Goal: Task Accomplishment & Management: Use online tool/utility

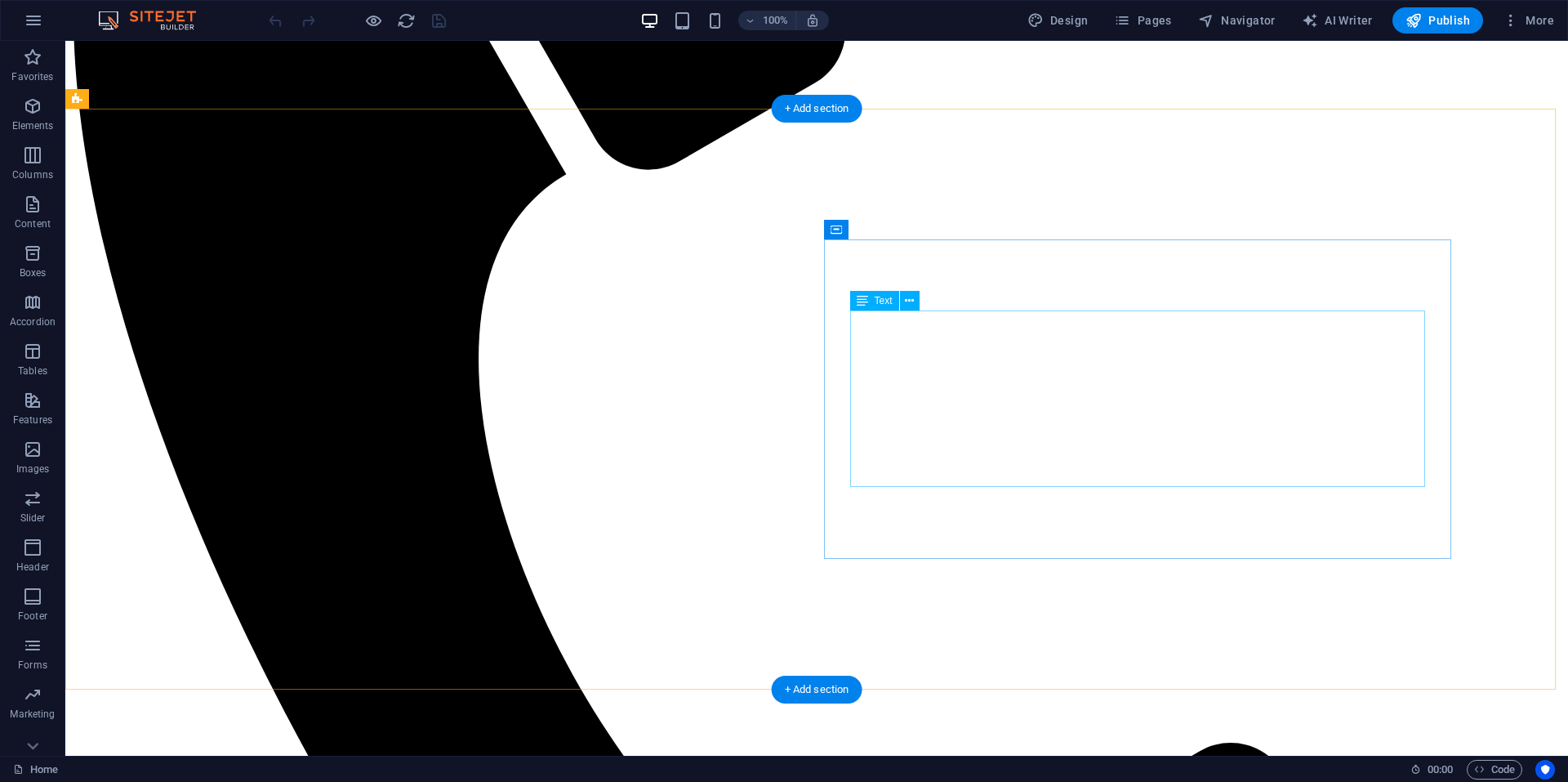
scroll to position [735, 0]
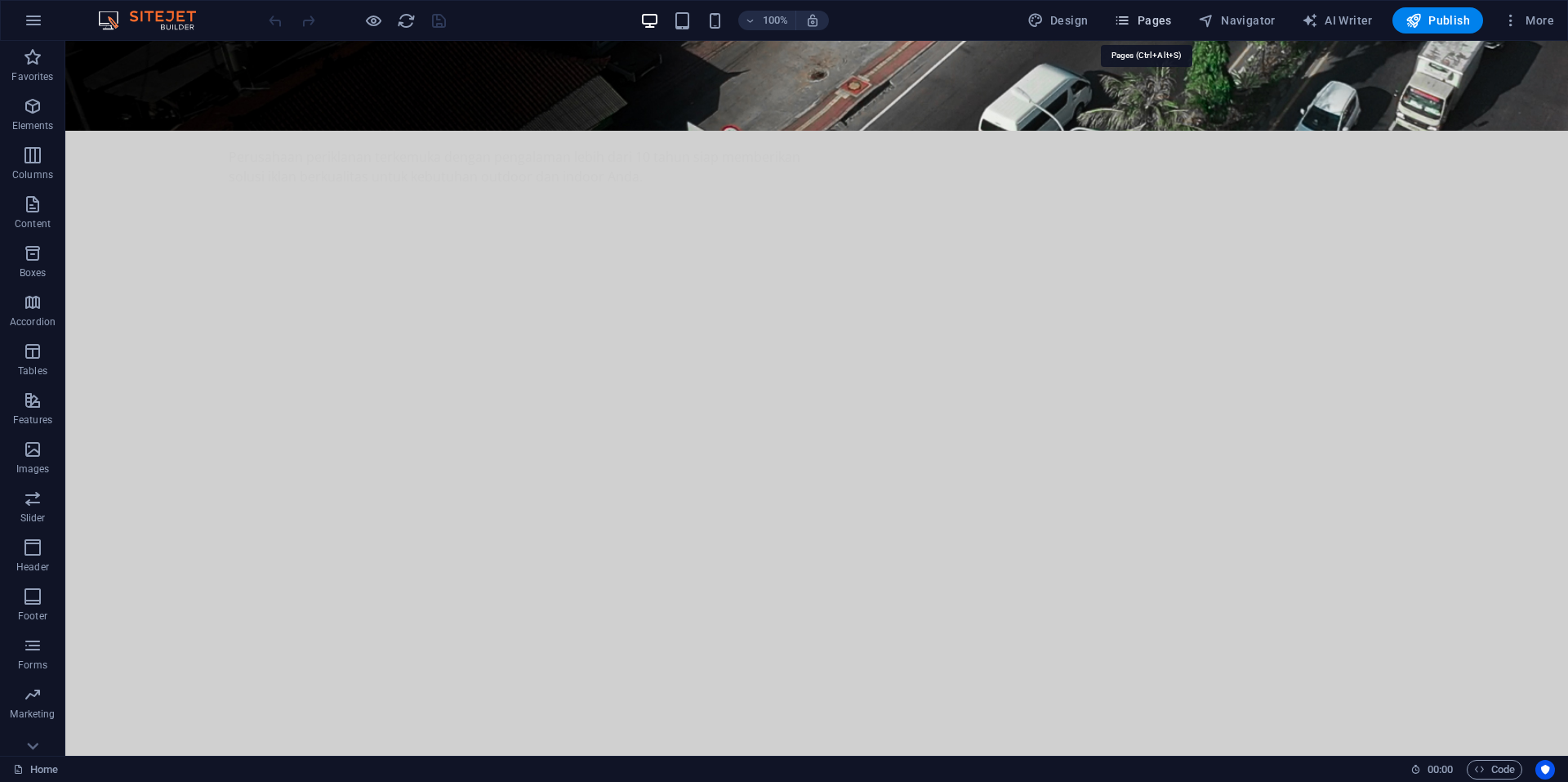
click at [1159, 18] on span "Pages" at bounding box center [1142, 20] width 57 height 16
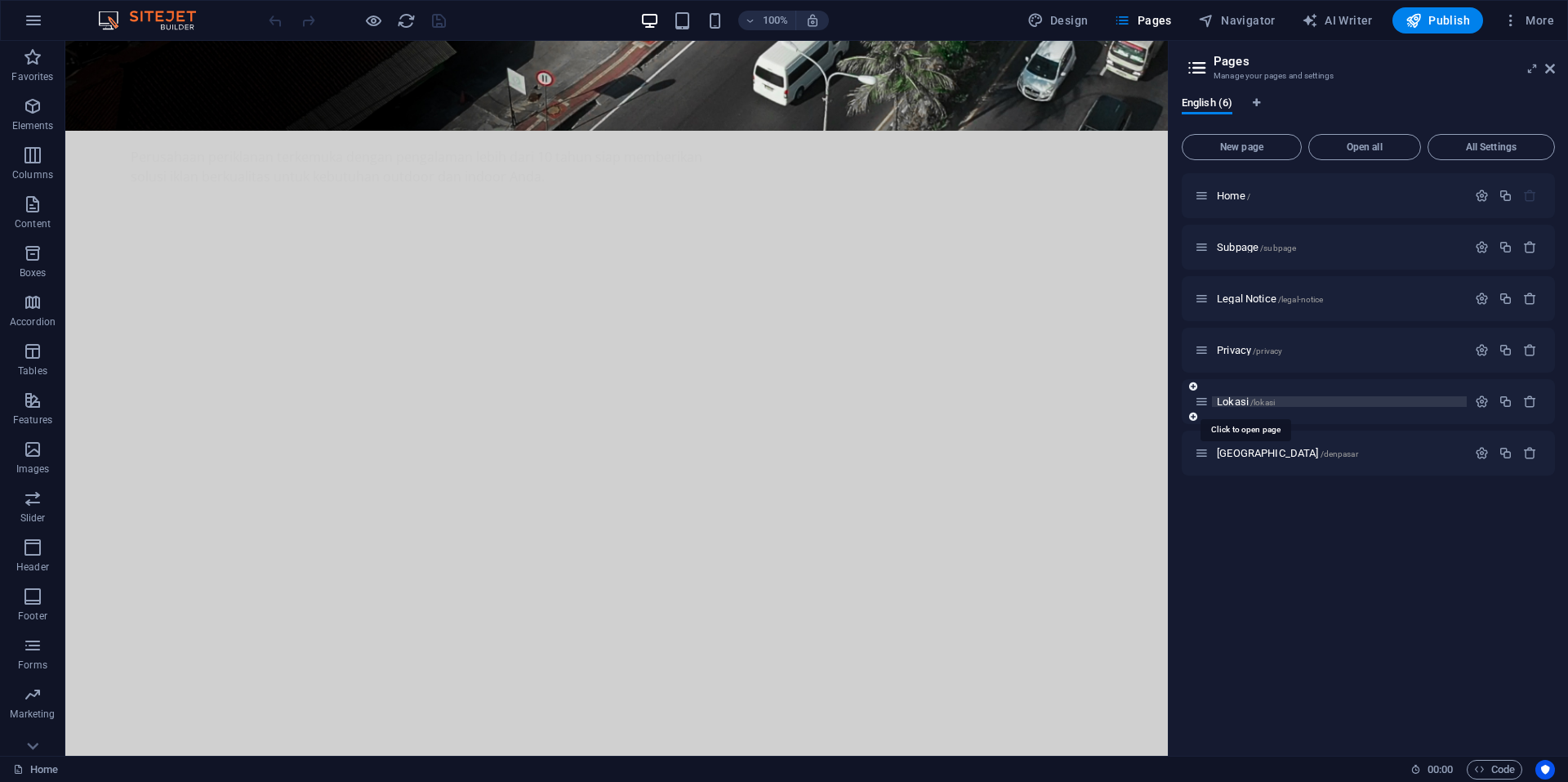
click at [1232, 402] on span "Lokasi /lokasi" at bounding box center [1246, 401] width 58 height 12
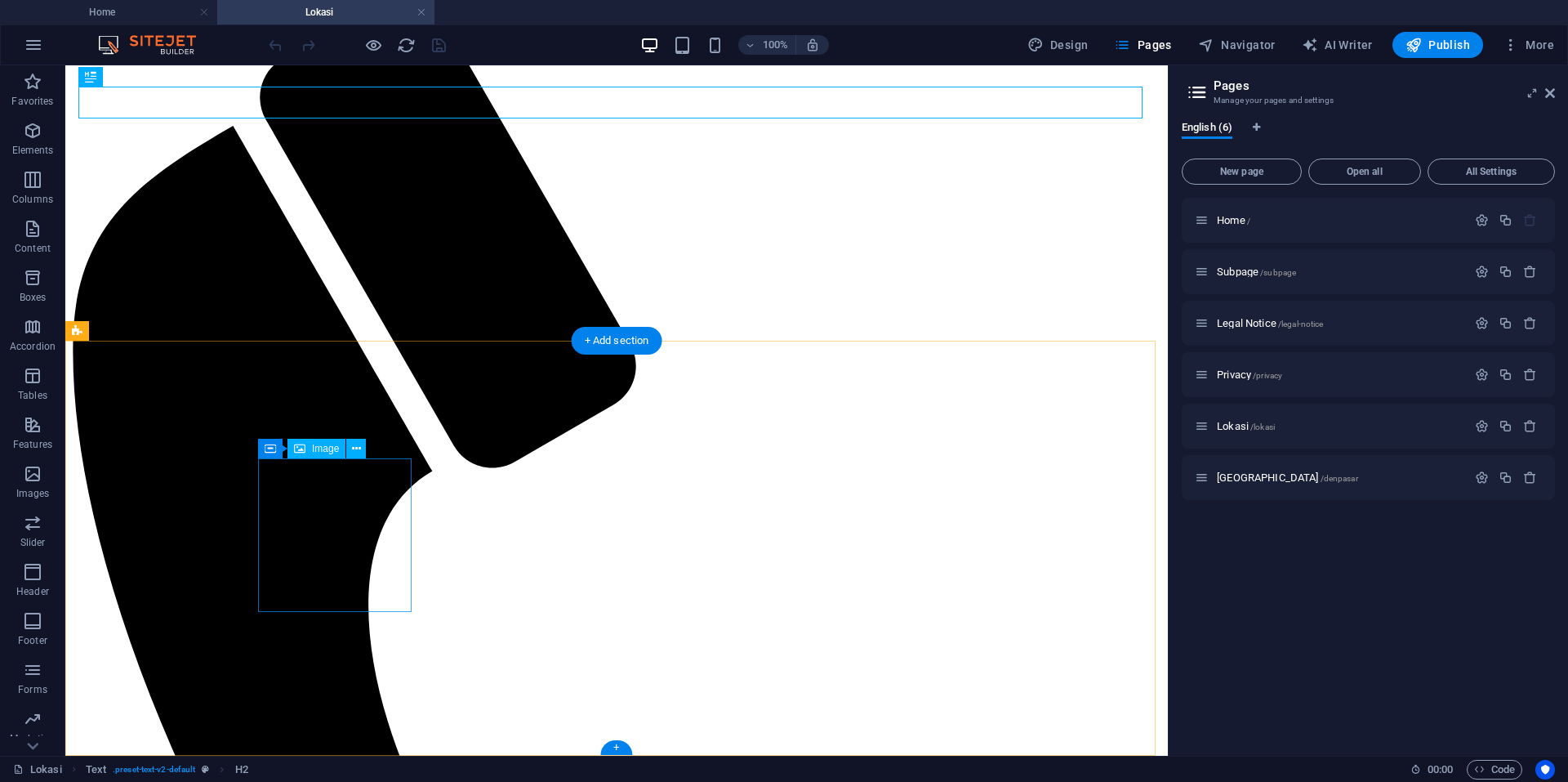
scroll to position [179, 0]
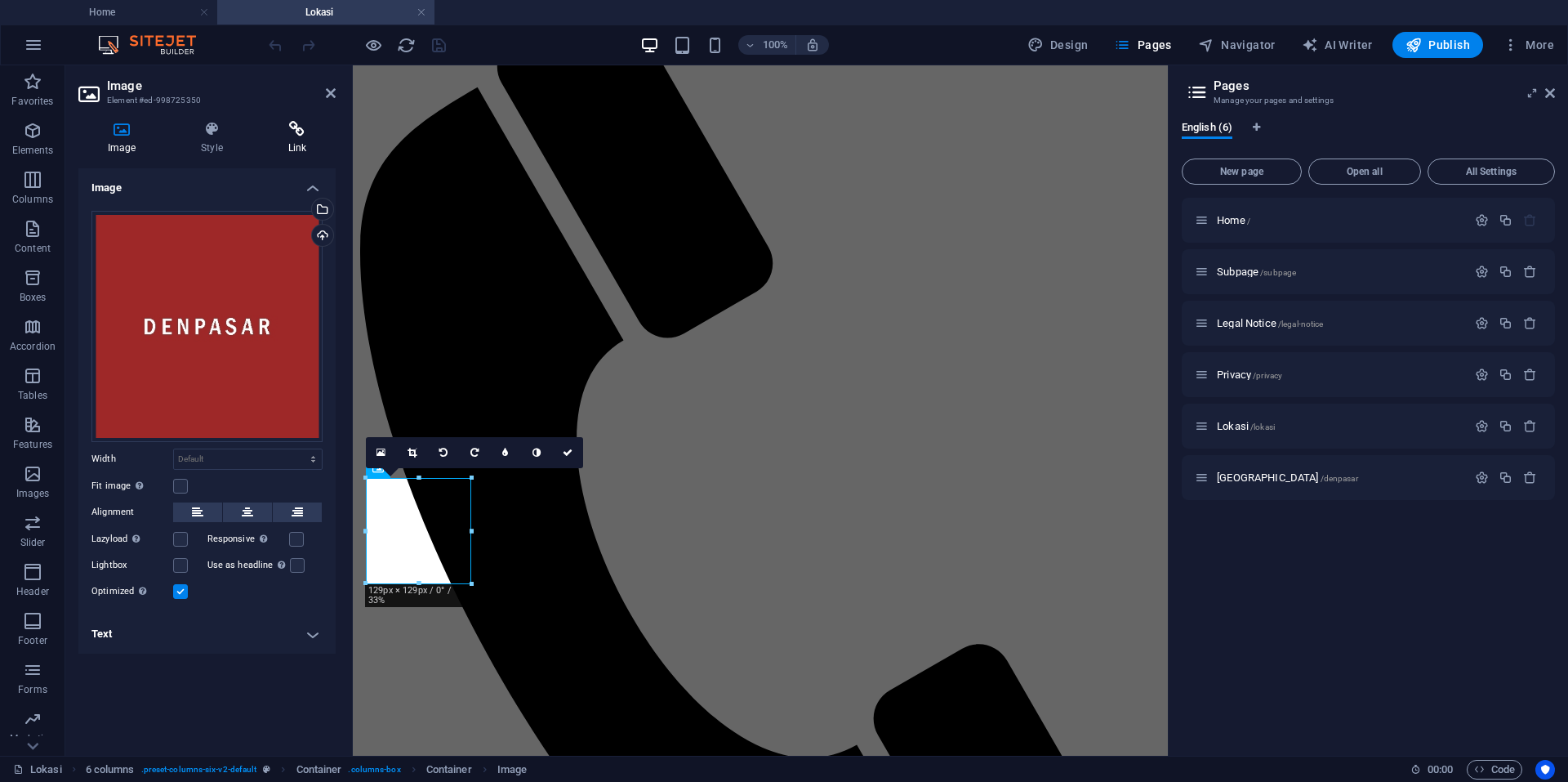
click at [294, 139] on h4 "Link" at bounding box center [298, 138] width 77 height 34
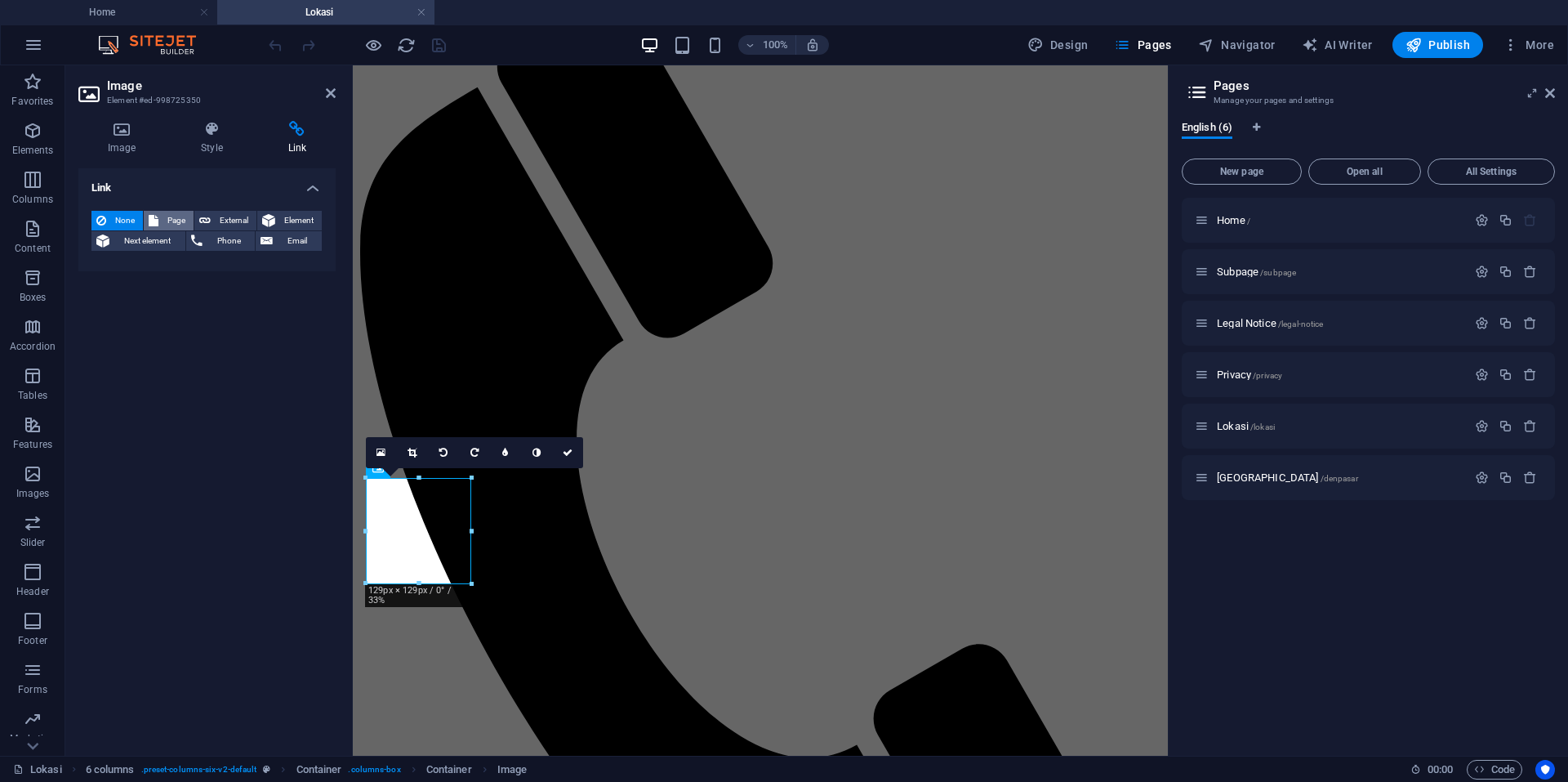
click at [161, 221] on button "Page" at bounding box center [169, 220] width 50 height 20
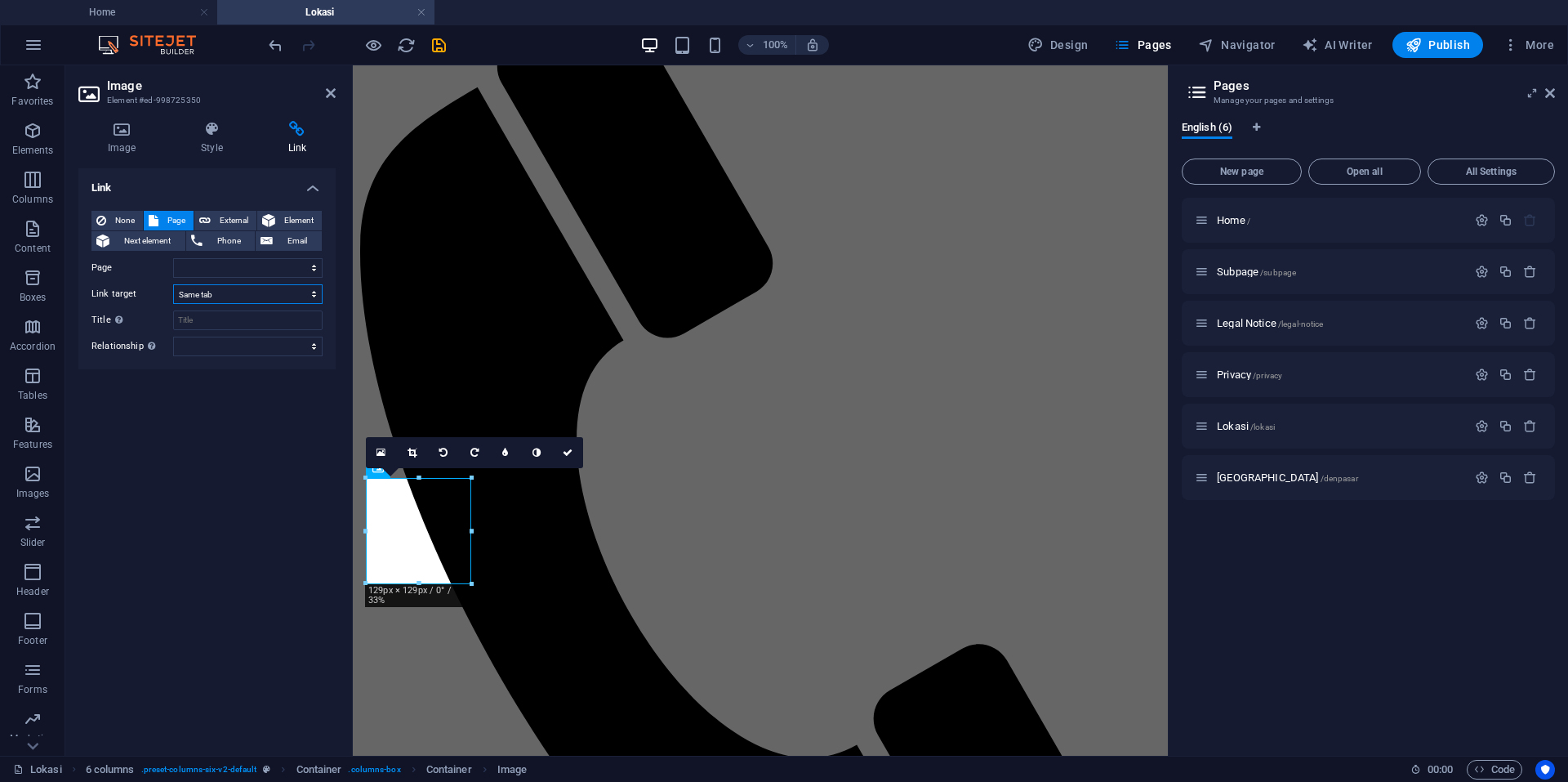
click at [209, 296] on select "New tab Same tab Overlay" at bounding box center [247, 293] width 150 height 20
click at [214, 267] on select "Home Subpage Legal Notice Privacy Lokasi [GEOGRAPHIC_DATA]" at bounding box center [247, 268] width 150 height 20
select select "5"
click at [173, 258] on select "Home Subpage Legal Notice Privacy Lokasi [GEOGRAPHIC_DATA]" at bounding box center [247, 268] width 150 height 20
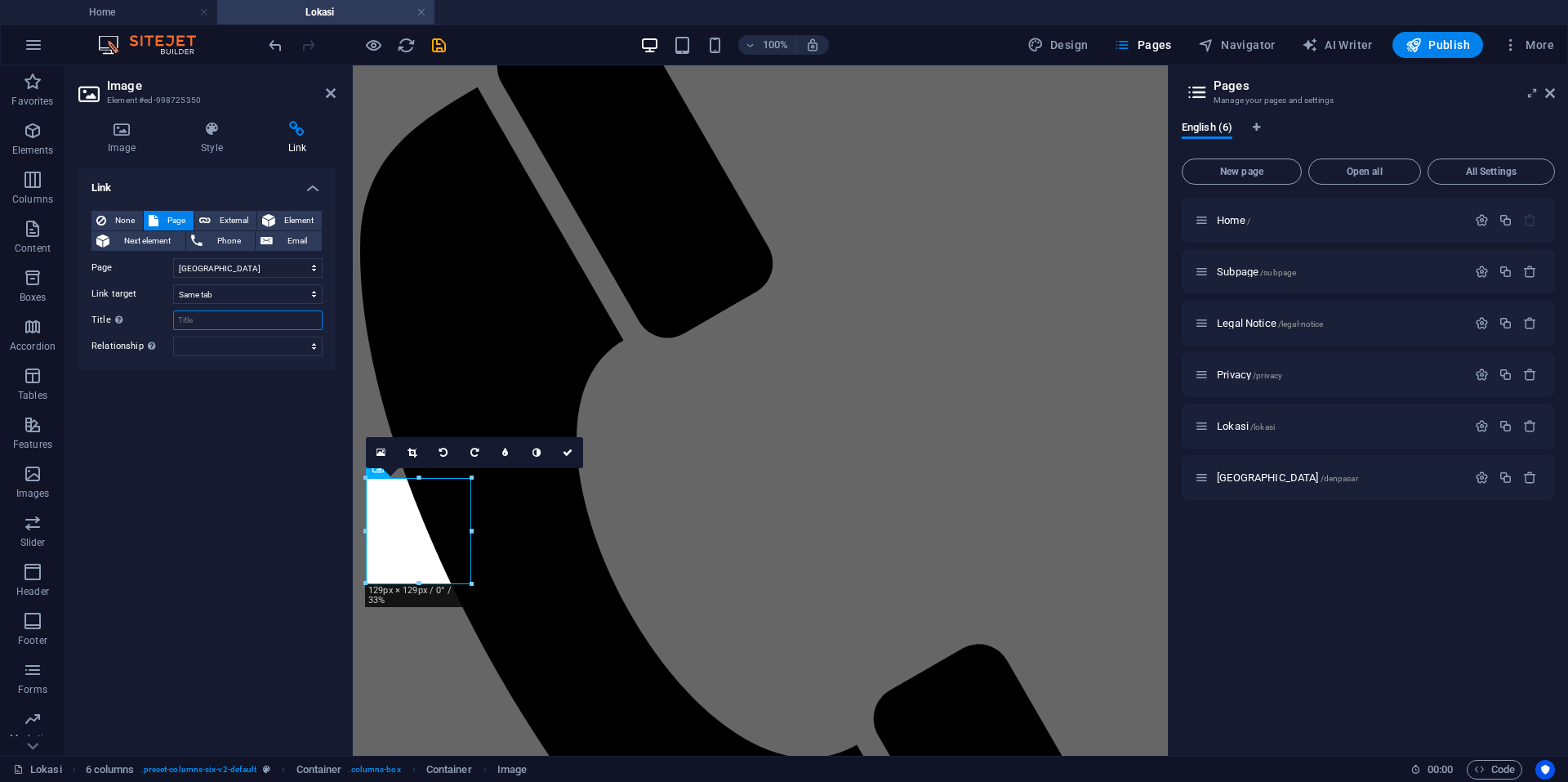
click at [209, 318] on input "Title Additional link description, should not be the same as the link text. The…" at bounding box center [247, 320] width 150 height 20
type input "Lokasi [GEOGRAPHIC_DATA]"
click at [334, 91] on icon at bounding box center [330, 92] width 9 height 13
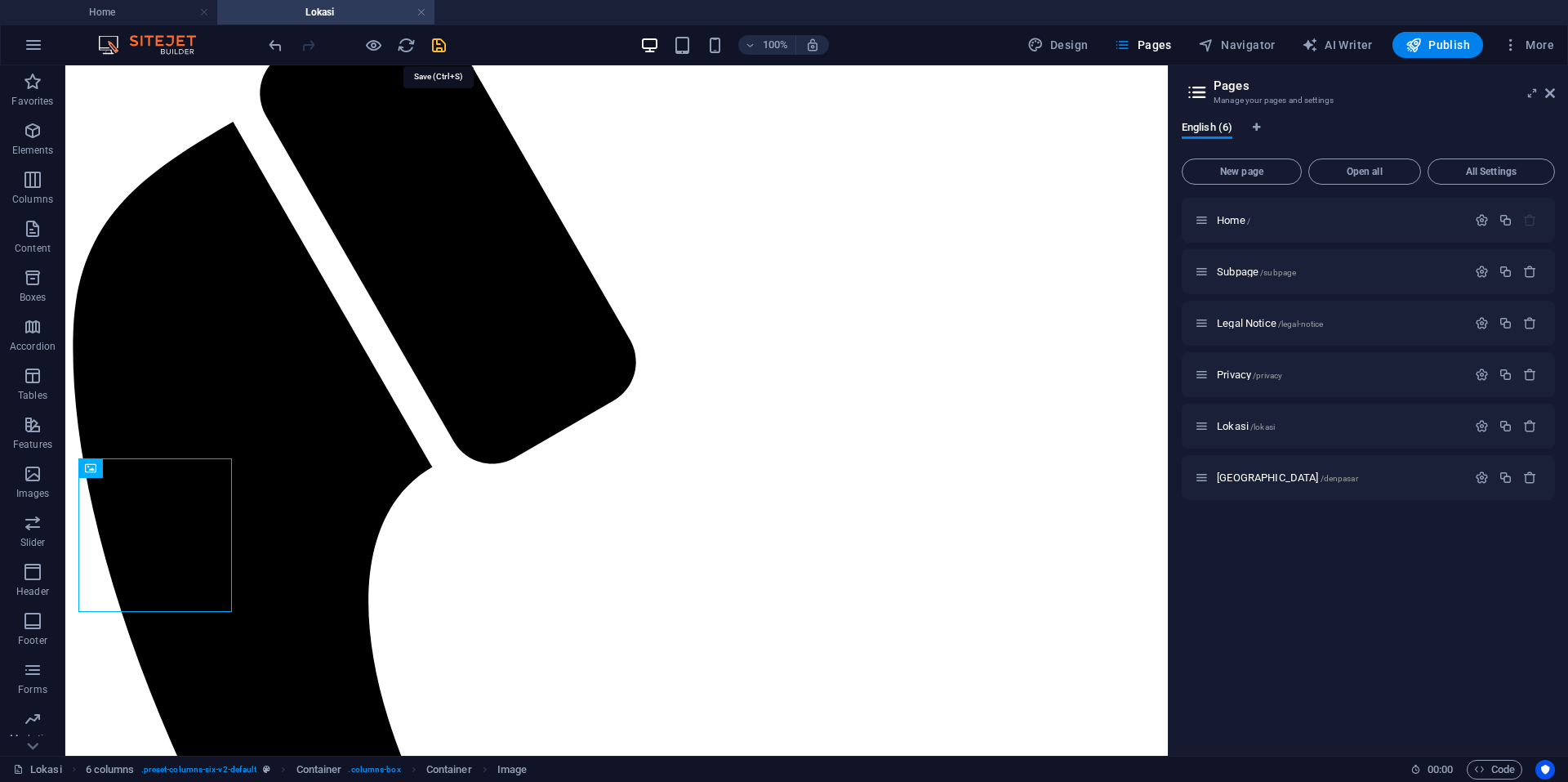
click at [433, 45] on icon "save" at bounding box center [439, 45] width 19 height 19
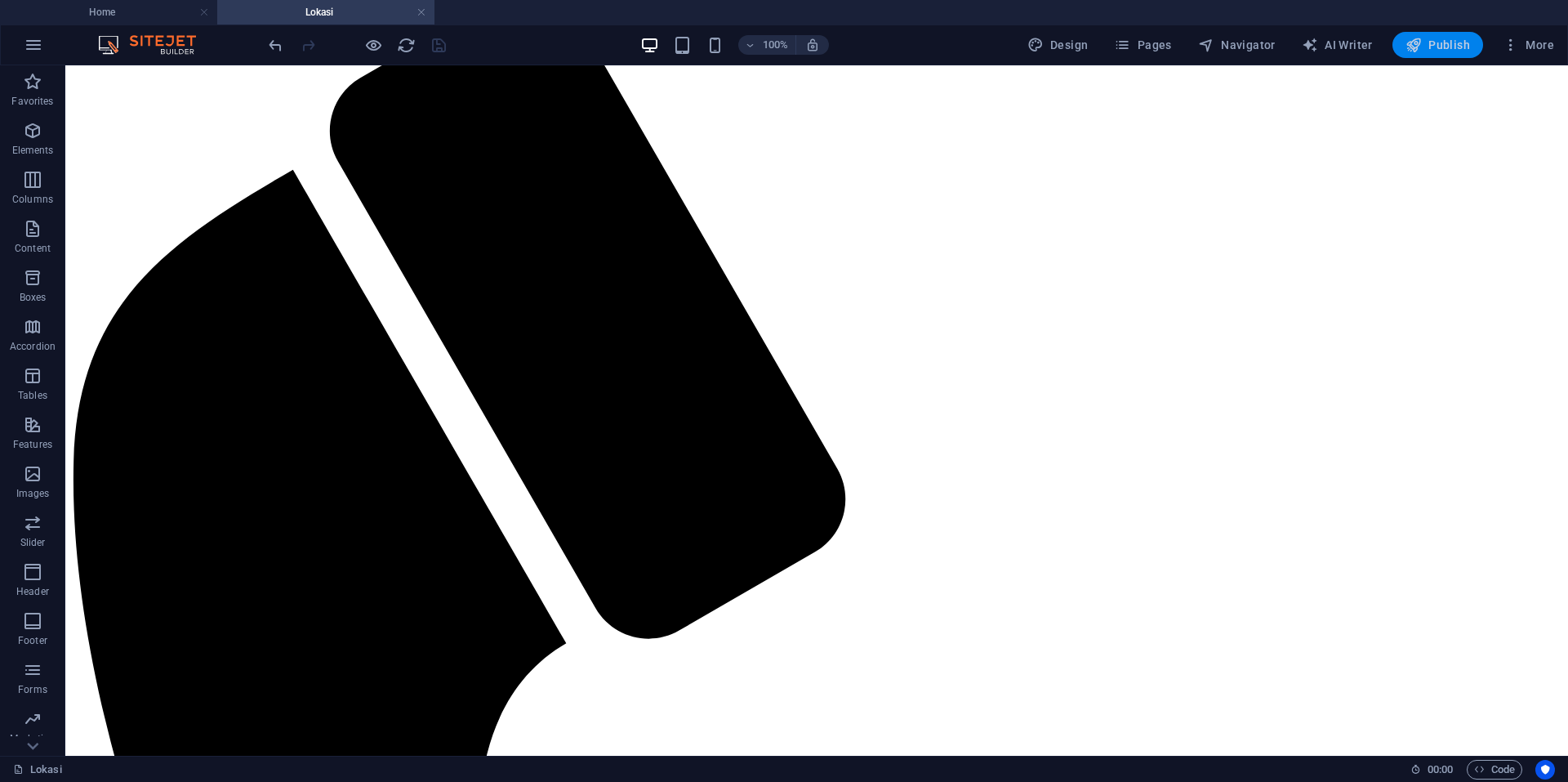
click at [1414, 39] on icon "button" at bounding box center [1413, 44] width 16 height 16
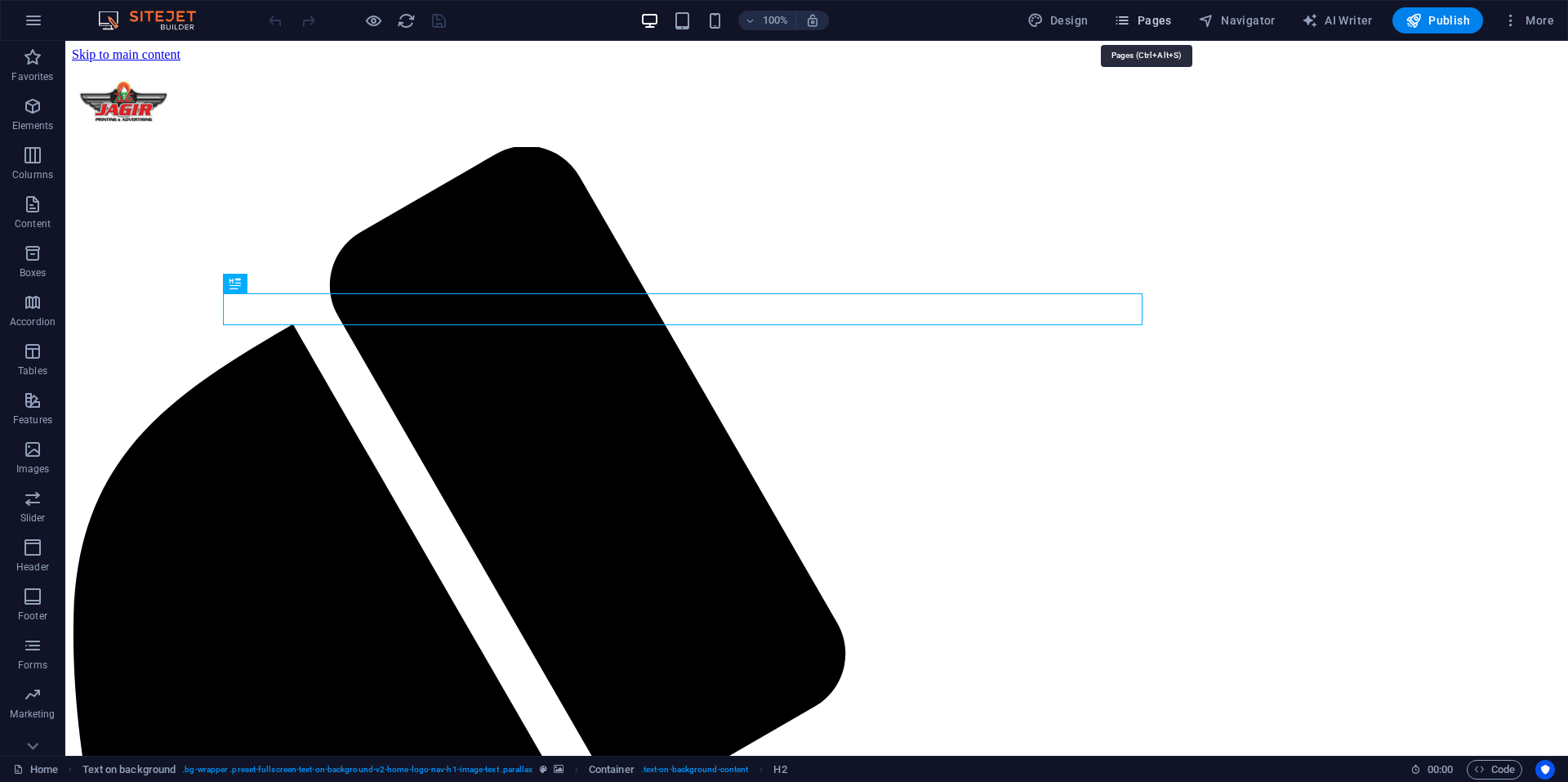
click at [1160, 25] on span "Pages" at bounding box center [1142, 20] width 57 height 16
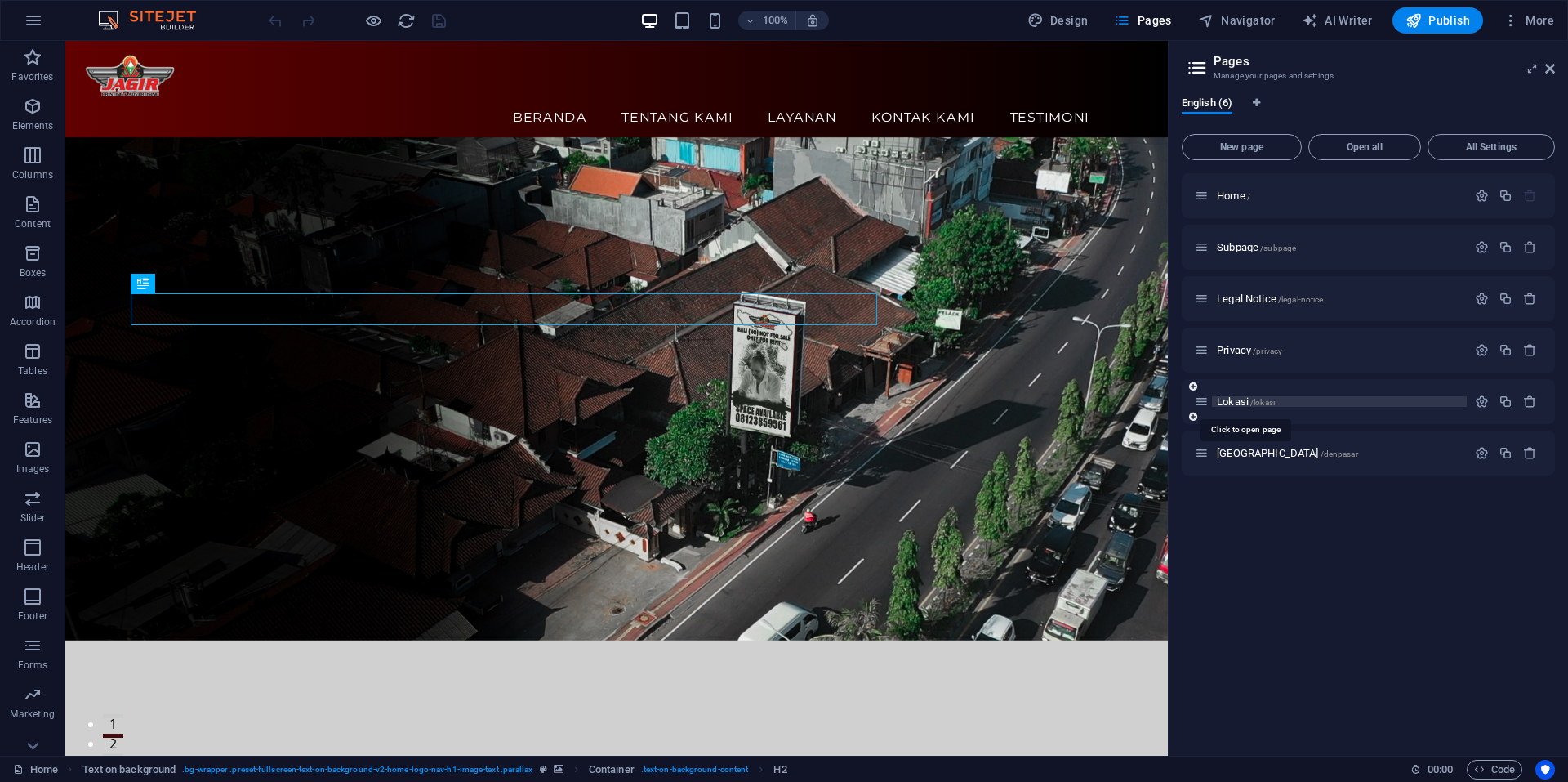
click at [1222, 405] on span "Lokasi /lokasi" at bounding box center [1246, 401] width 58 height 12
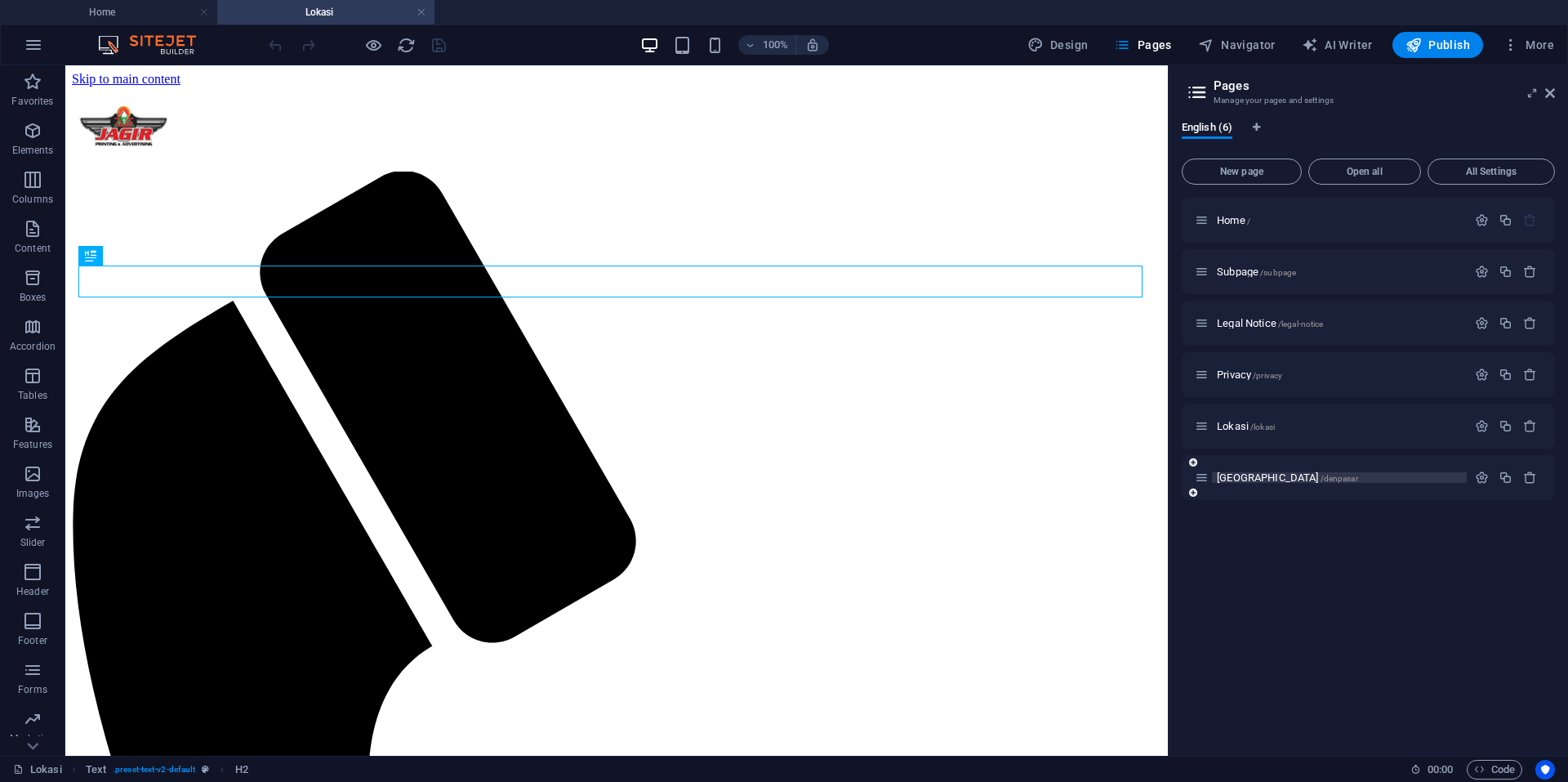
click at [1230, 475] on span "Denpasar /denpasar" at bounding box center [1287, 477] width 141 height 12
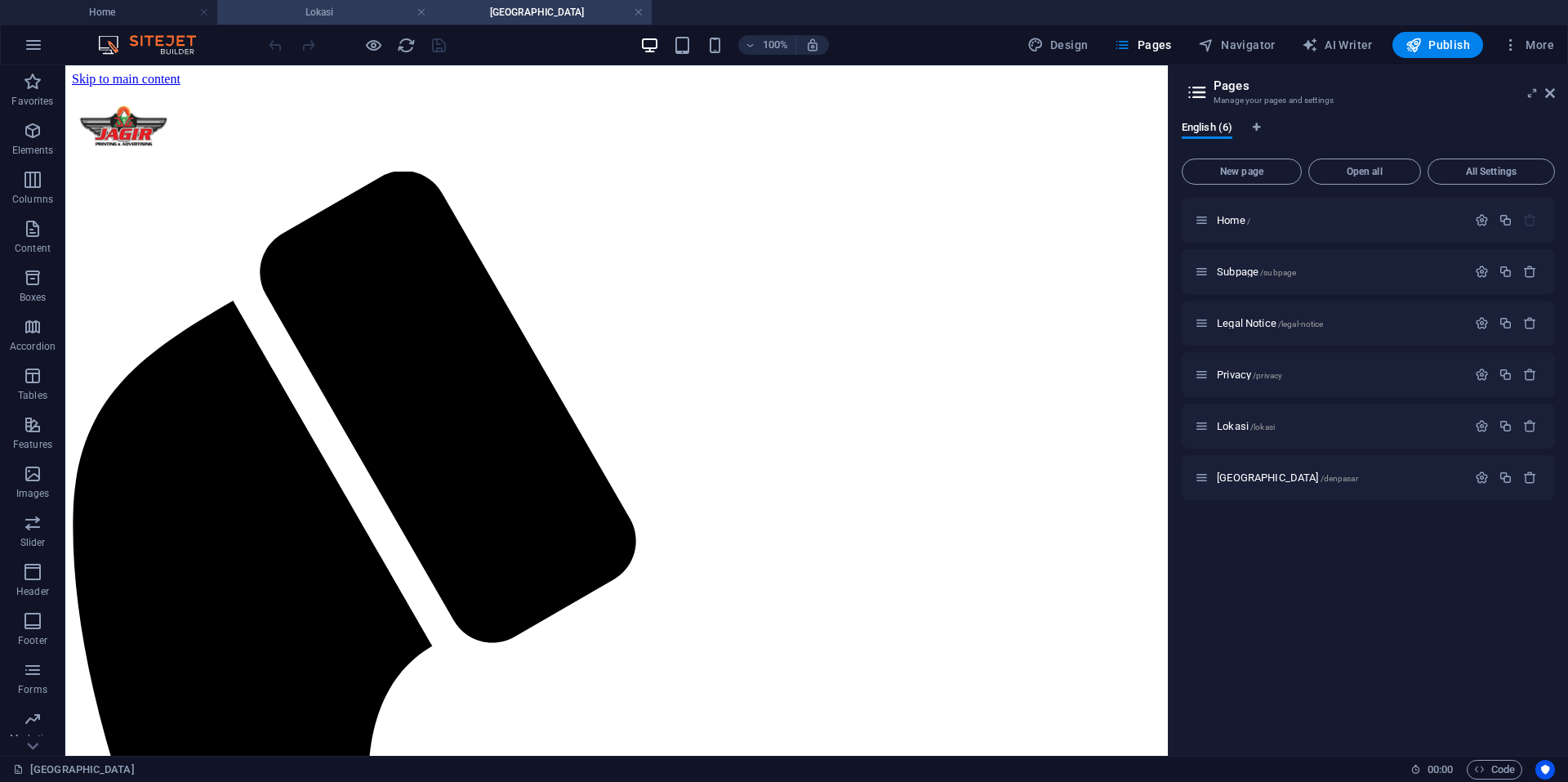
click at [317, 18] on h4 "Lokasi" at bounding box center [326, 12] width 217 height 18
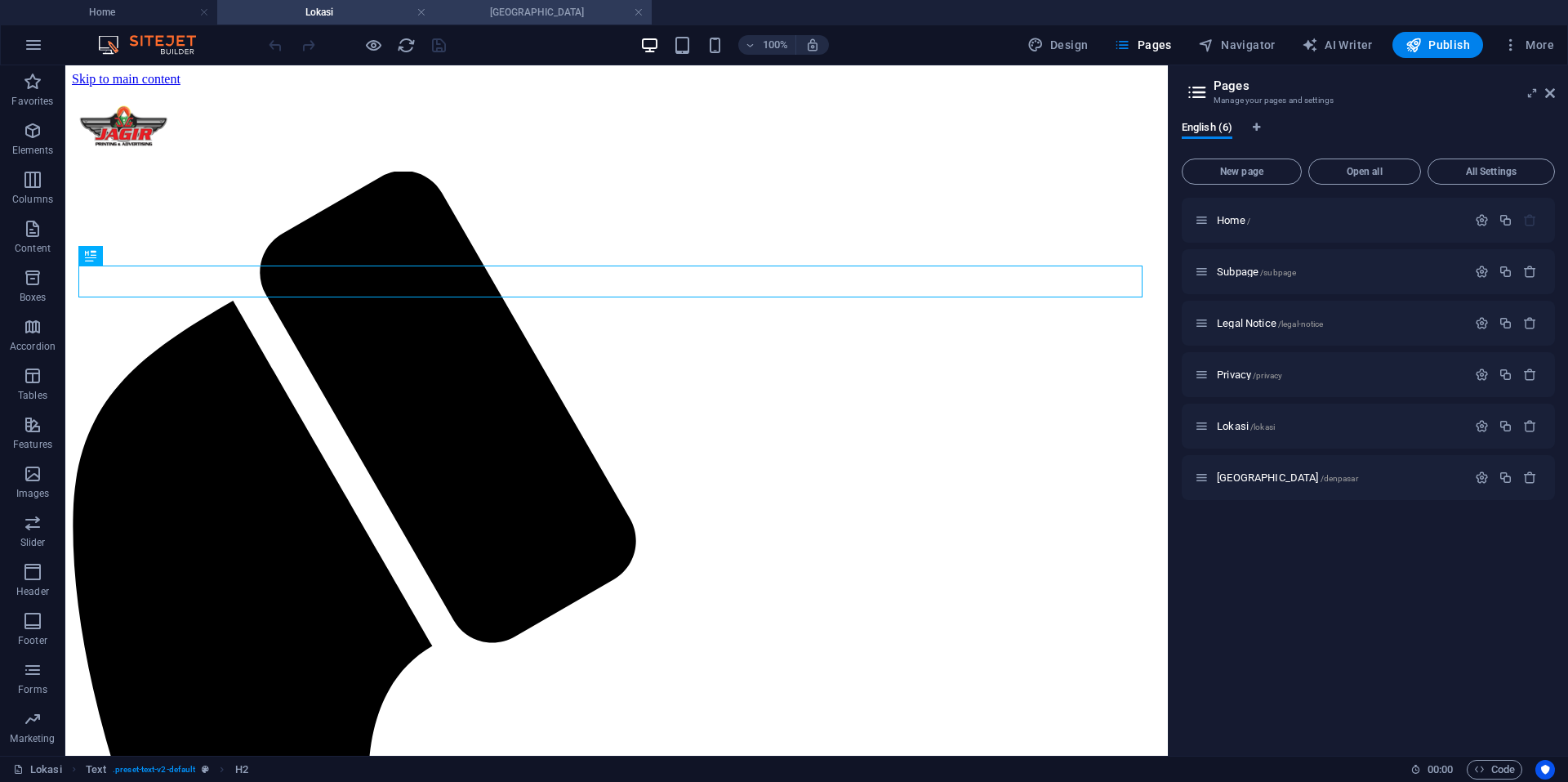
click at [525, 21] on h4 "[GEOGRAPHIC_DATA]" at bounding box center [543, 12] width 217 height 18
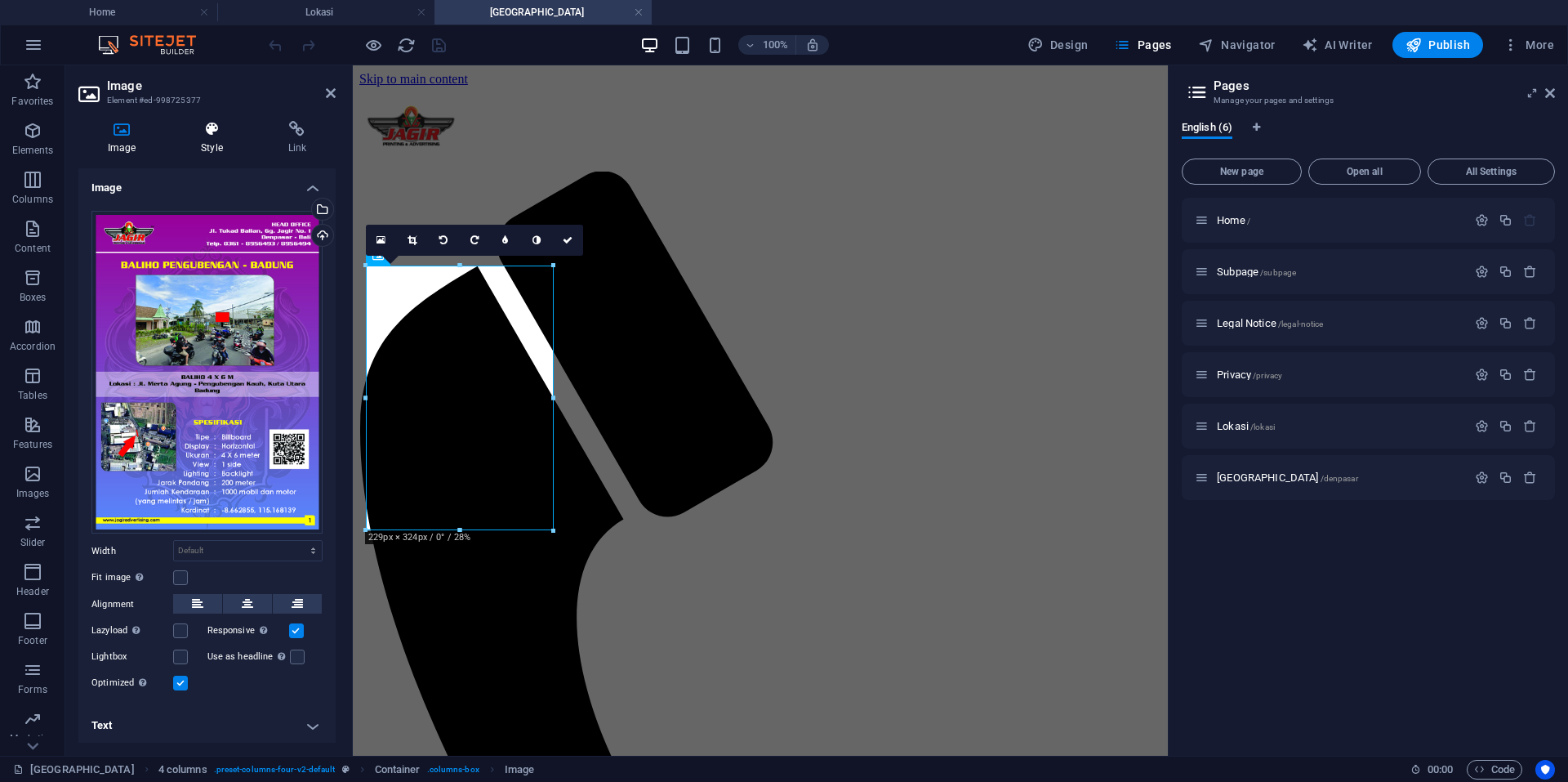
click at [220, 129] on icon at bounding box center [211, 128] width 80 height 16
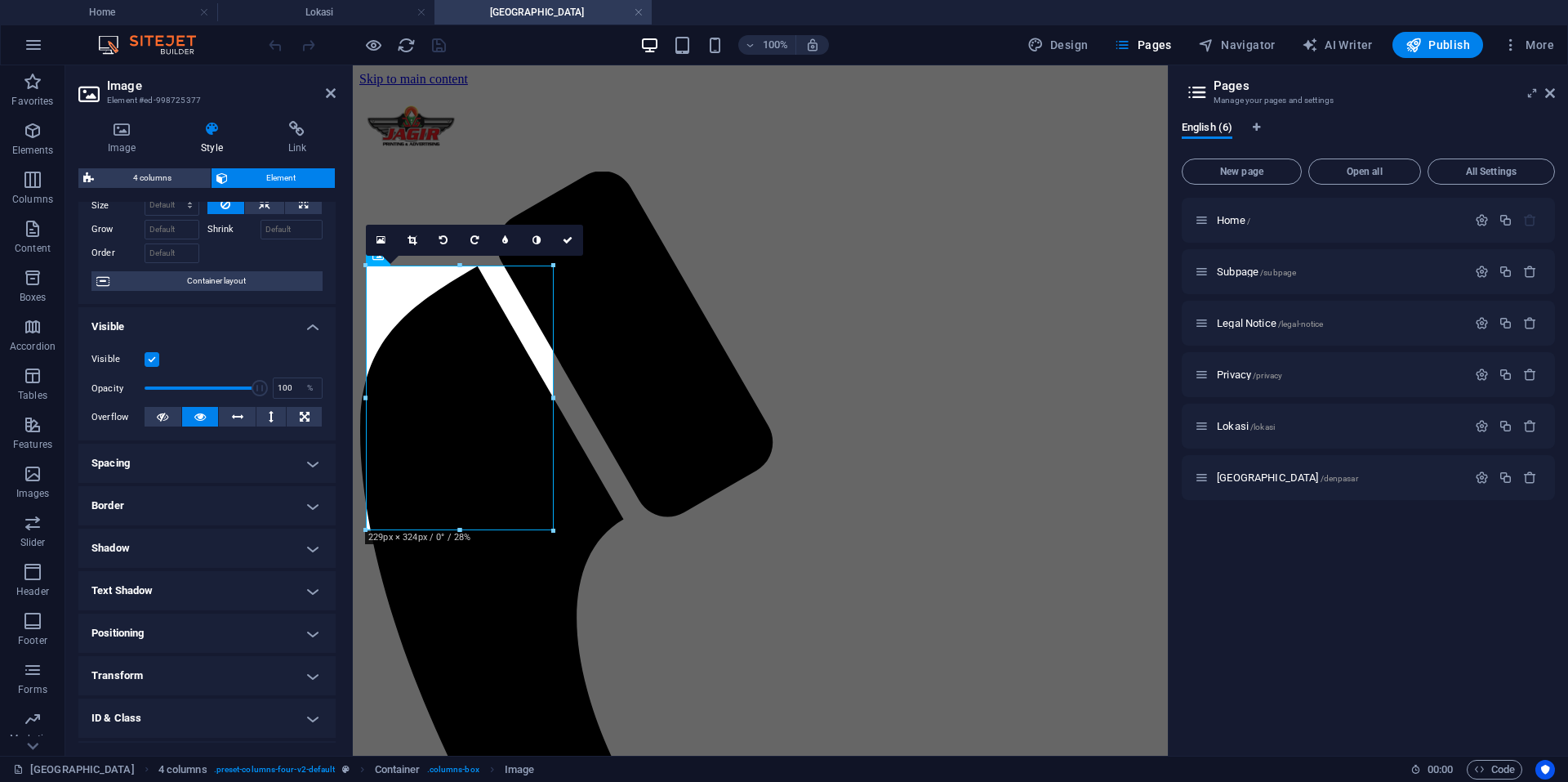
scroll to position [150, 0]
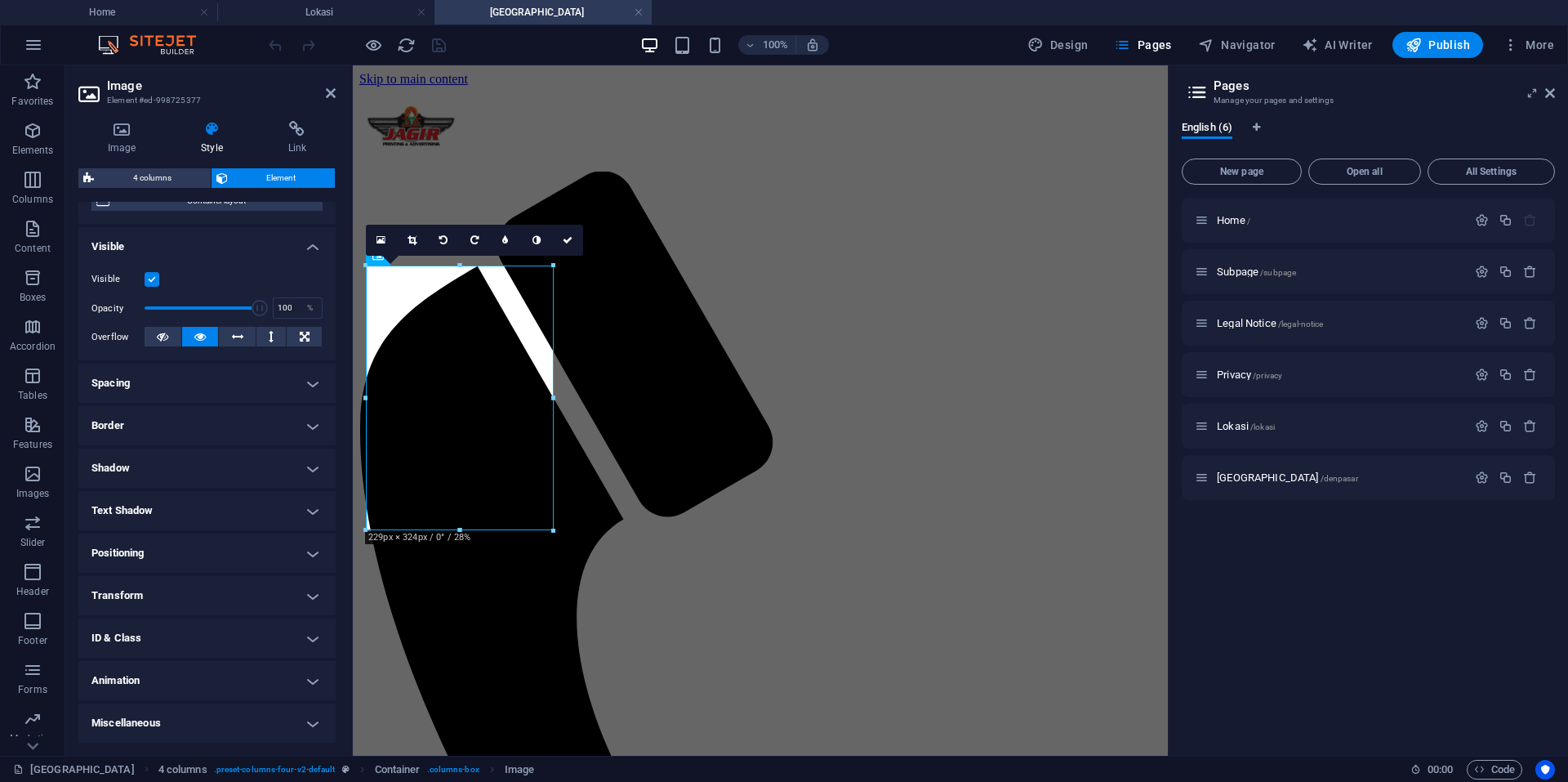
click at [233, 672] on h4 "Animation" at bounding box center [207, 680] width 257 height 39
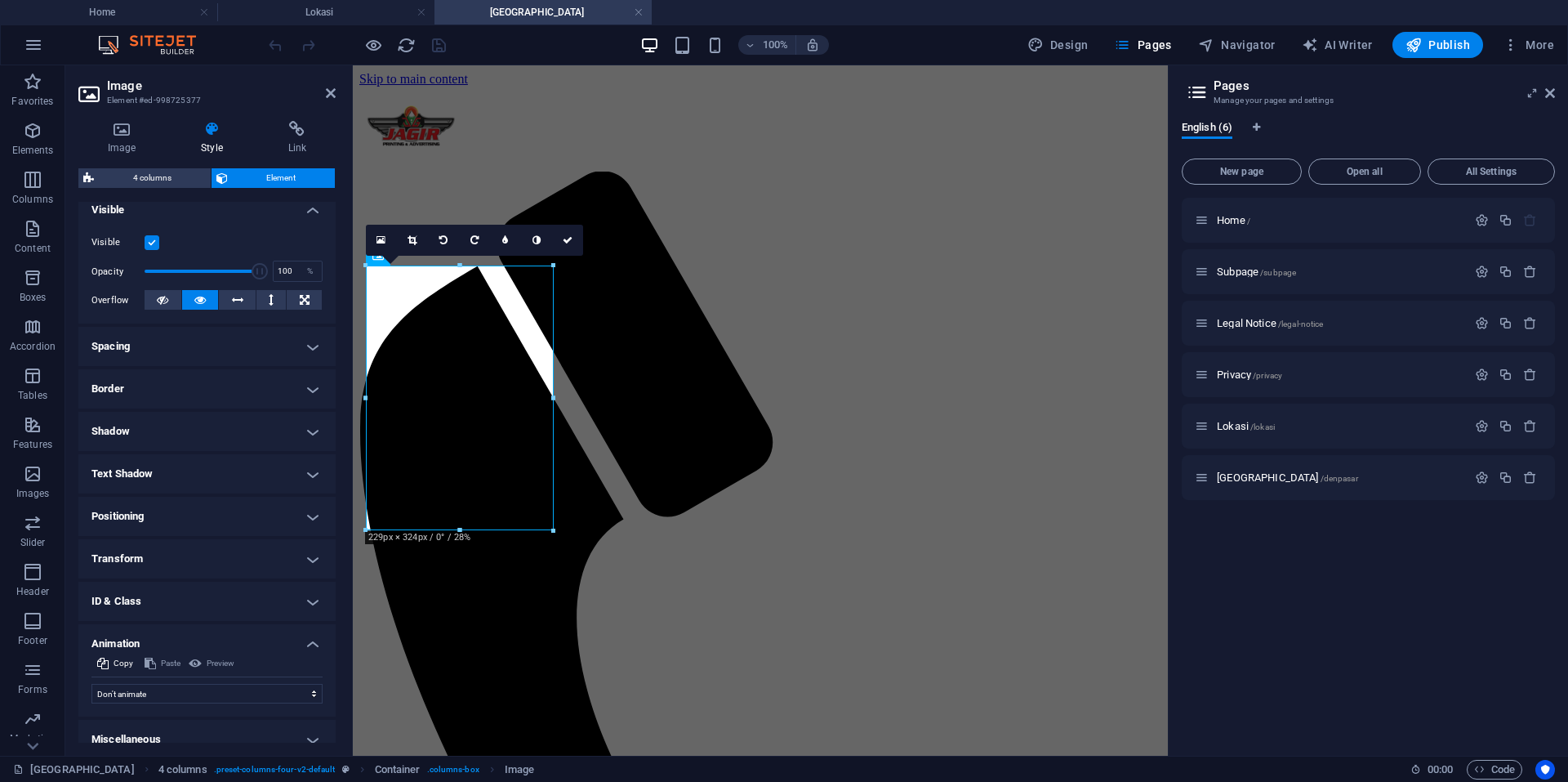
scroll to position [203, 0]
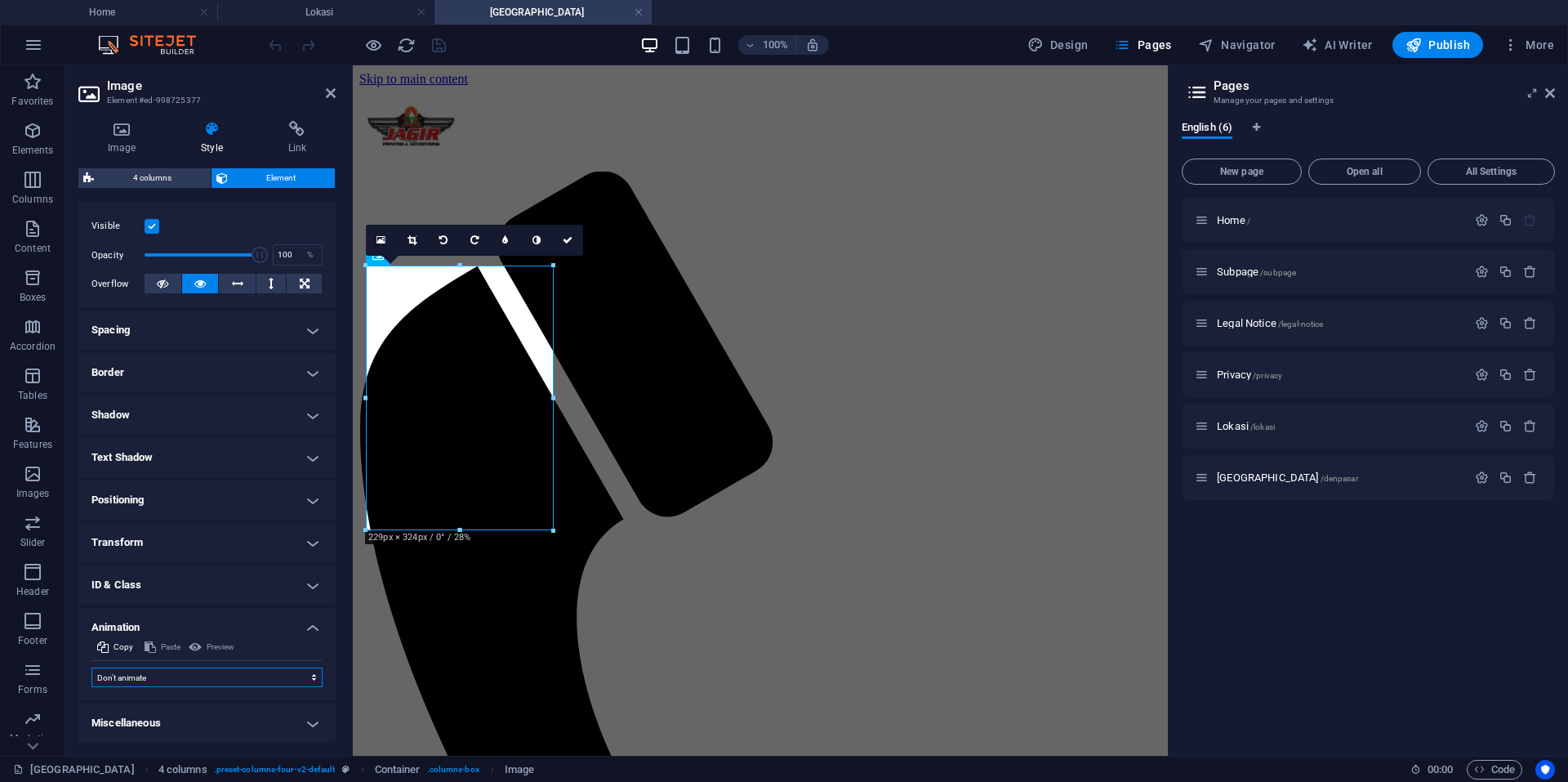
click at [240, 678] on select "Don't animate Show / Hide Slide up/down Zoom in/out Slide left to right Slide r…" at bounding box center [207, 677] width 231 height 20
select select "shrink"
click at [92, 667] on select "Don't animate Show / Hide Slide up/down Zoom in/out Slide left to right Slide r…" at bounding box center [207, 677] width 231 height 20
select select "scroll"
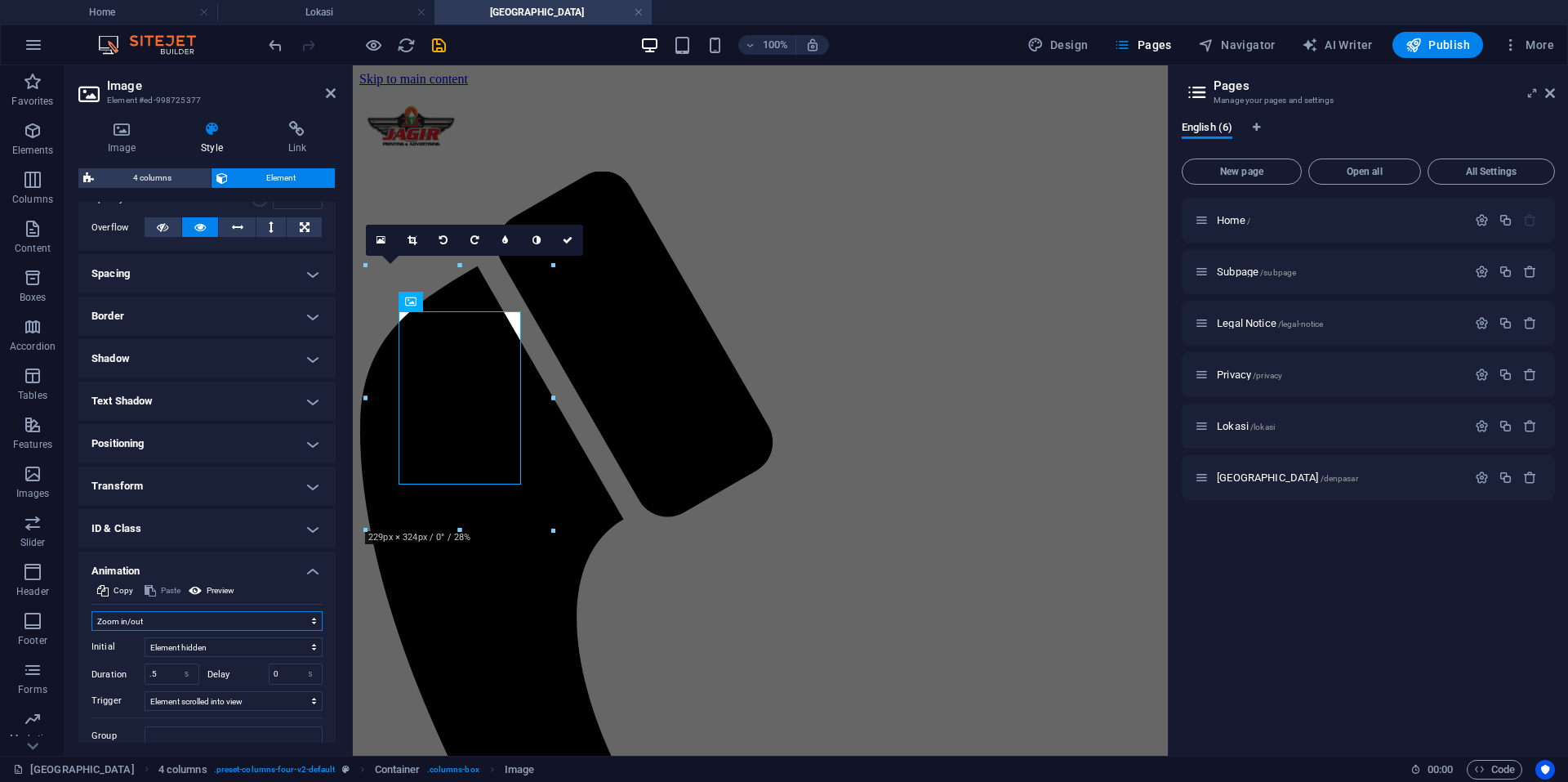
scroll to position [317, 0]
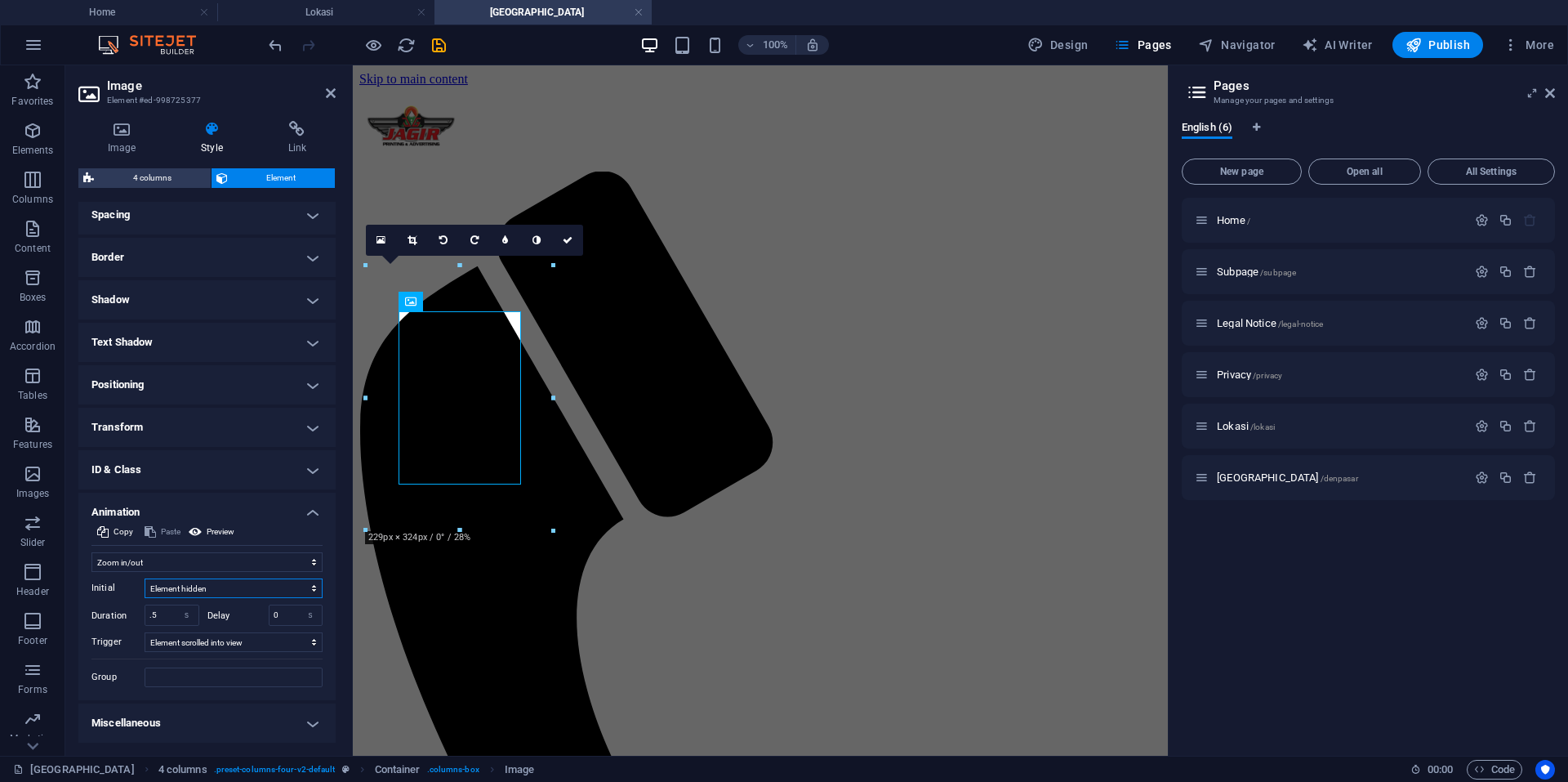
click at [167, 590] on select "Element hidden Element shown" at bounding box center [234, 588] width 178 height 20
click at [175, 645] on select "No automatic trigger On page load Element scrolled into view" at bounding box center [234, 642] width 178 height 20
click at [132, 637] on label "Trigger" at bounding box center [118, 642] width 53 height 20
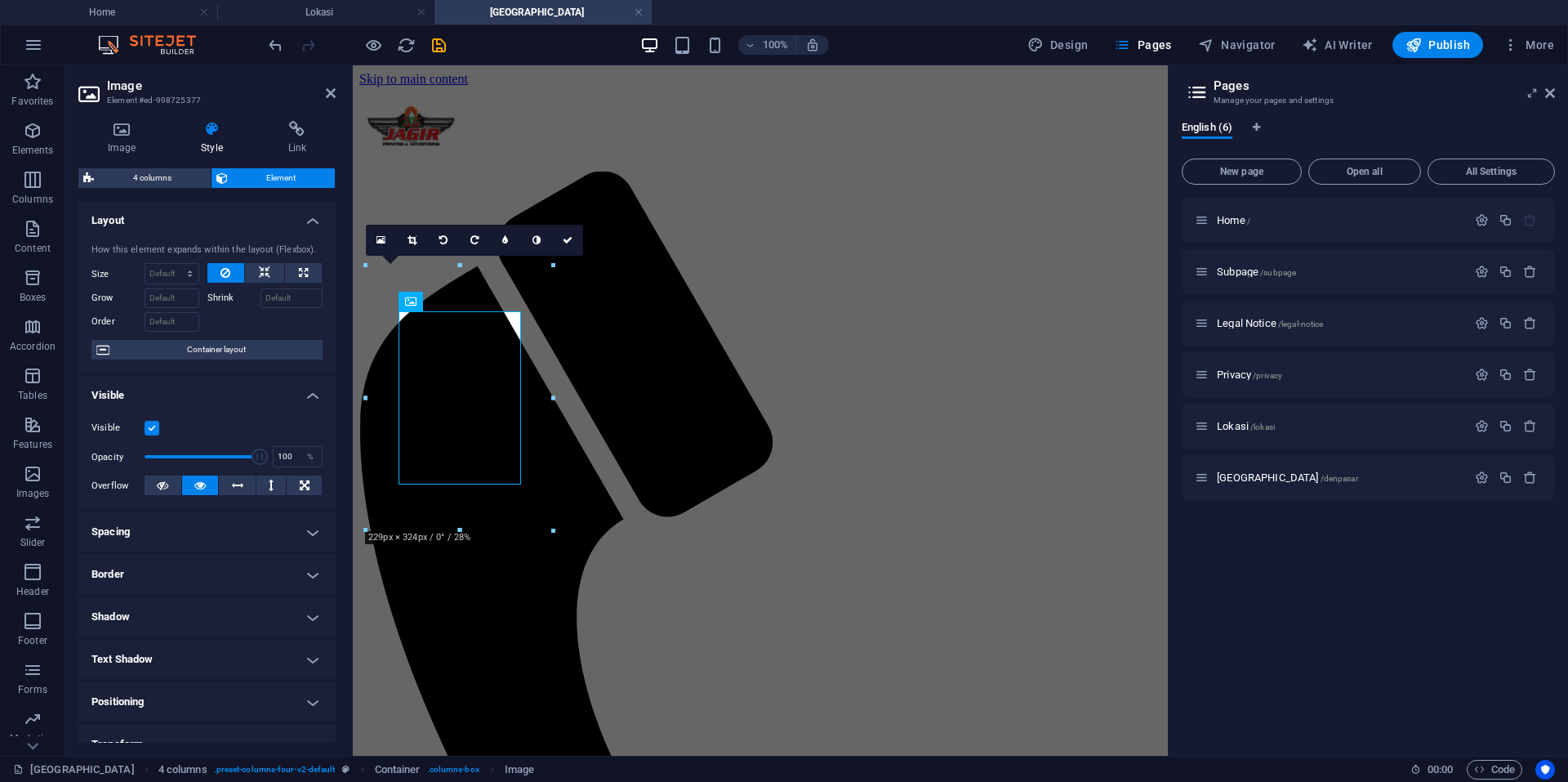
scroll to position [0, 0]
click at [561, 237] on link at bounding box center [567, 240] width 31 height 31
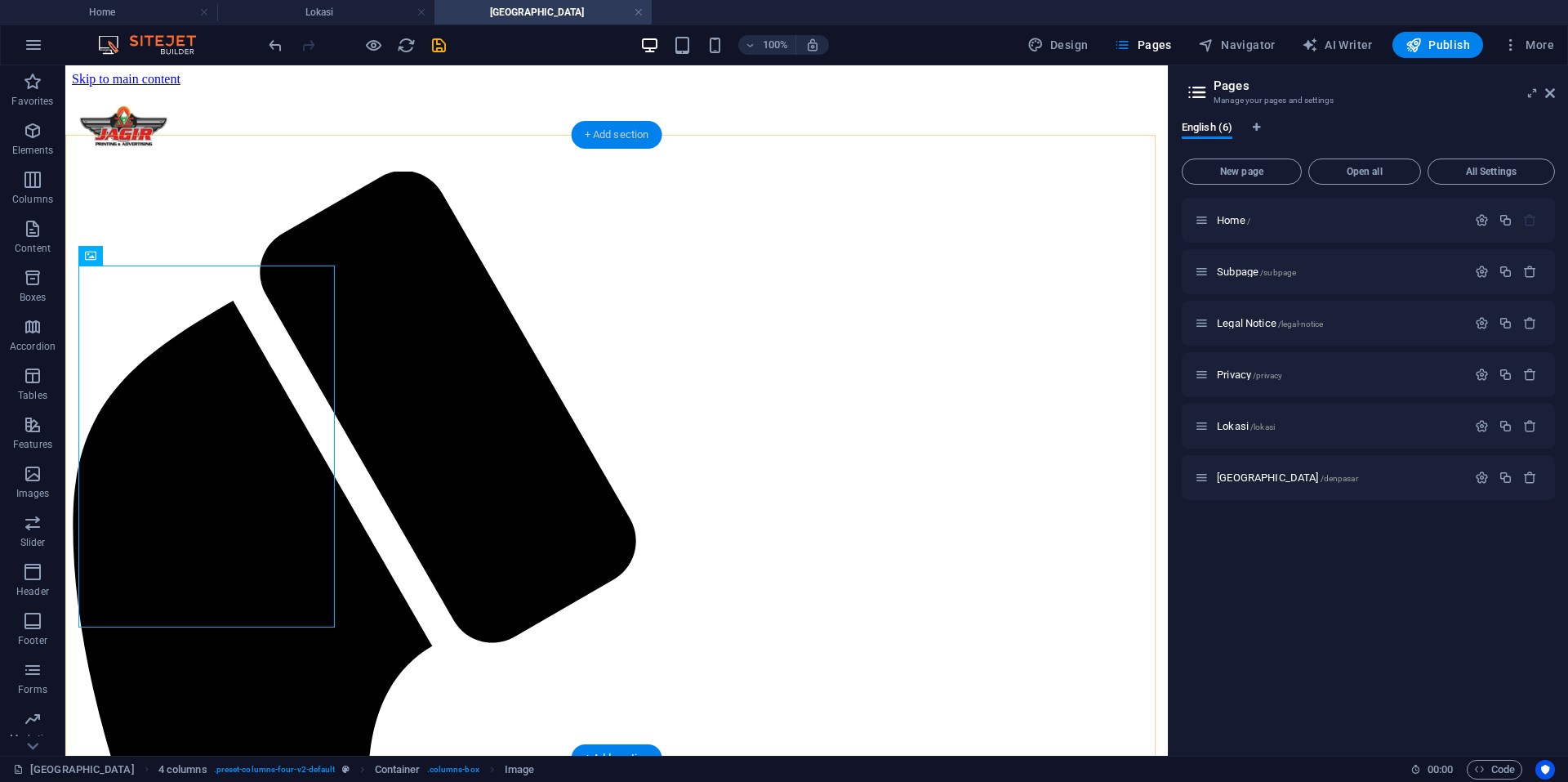
drag, startPoint x: 621, startPoint y: 141, endPoint x: 275, endPoint y: 76, distance: 352.1
click at [621, 141] on div "+ Add section" at bounding box center [617, 134] width 91 height 27
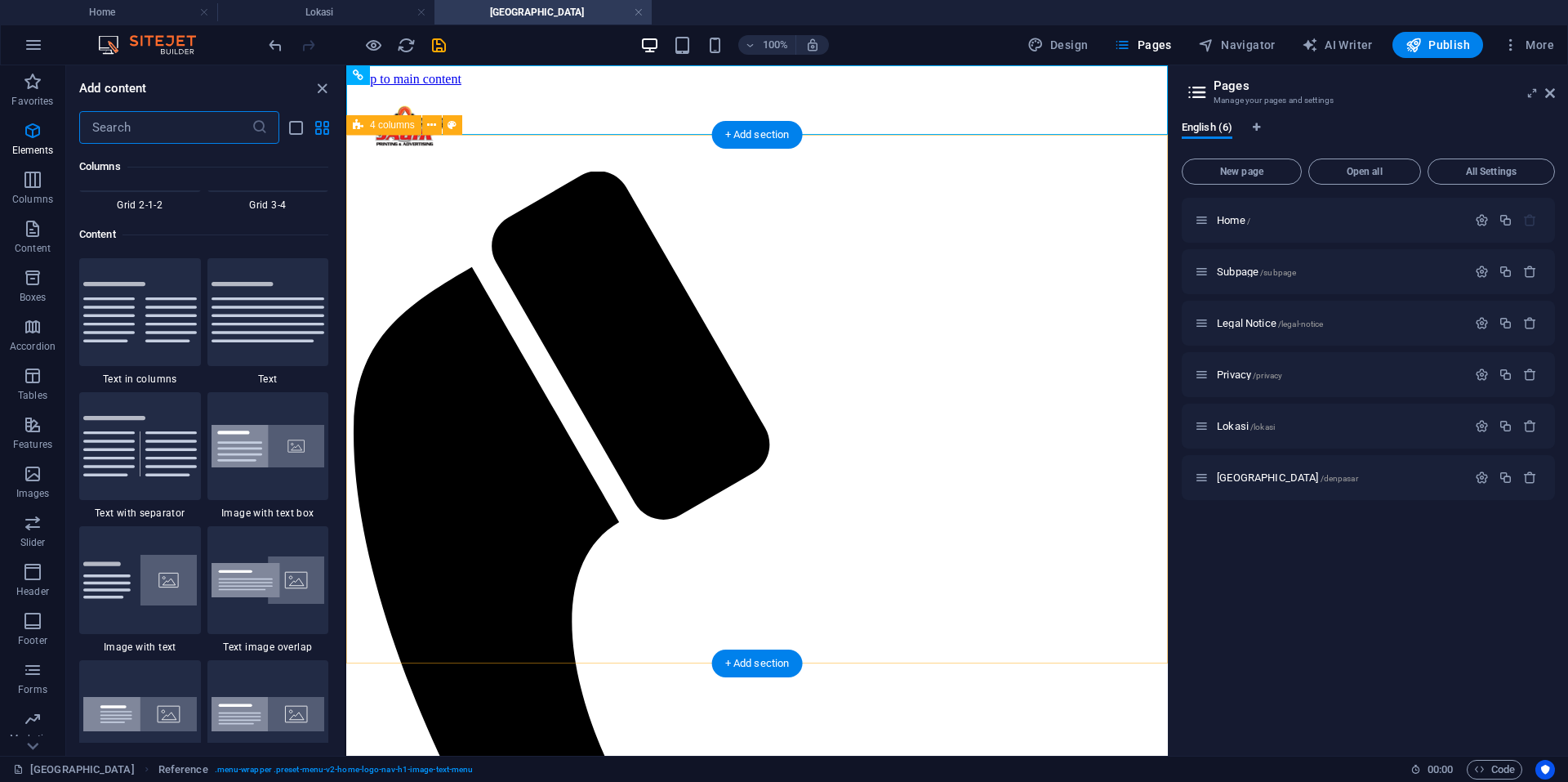
scroll to position [2858, 0]
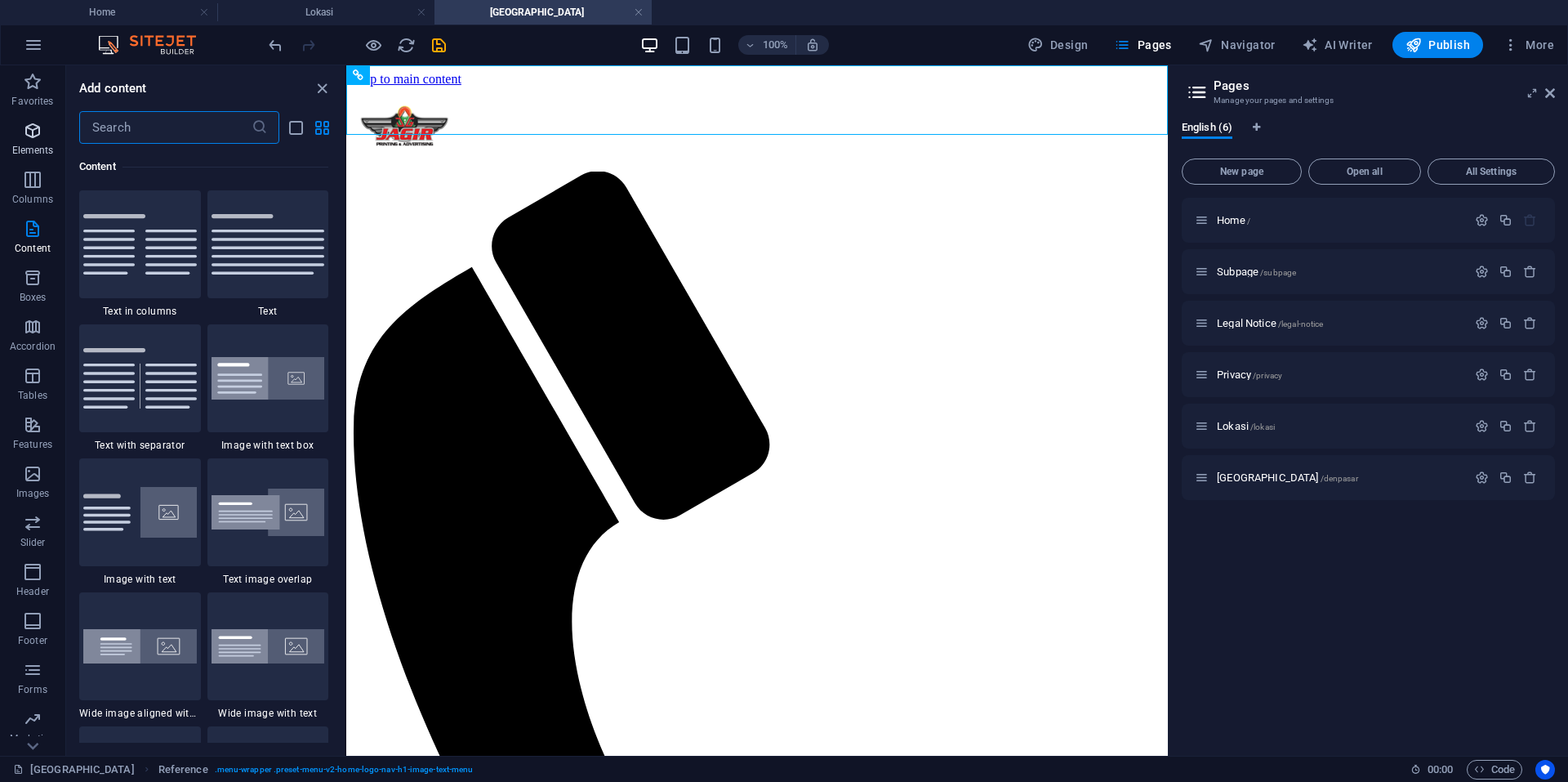
click at [27, 146] on p "Elements" at bounding box center [33, 150] width 42 height 13
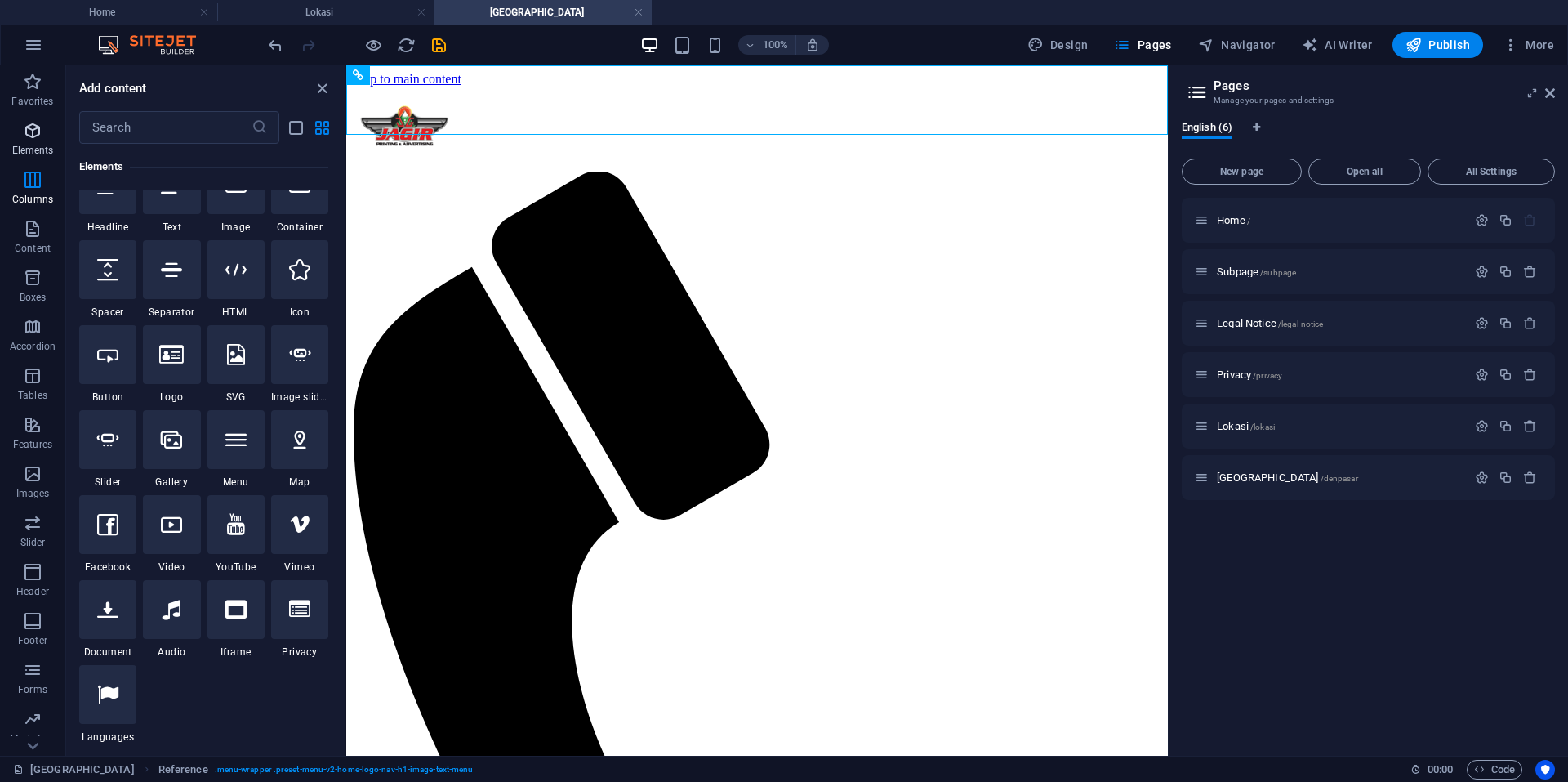
scroll to position [174, 0]
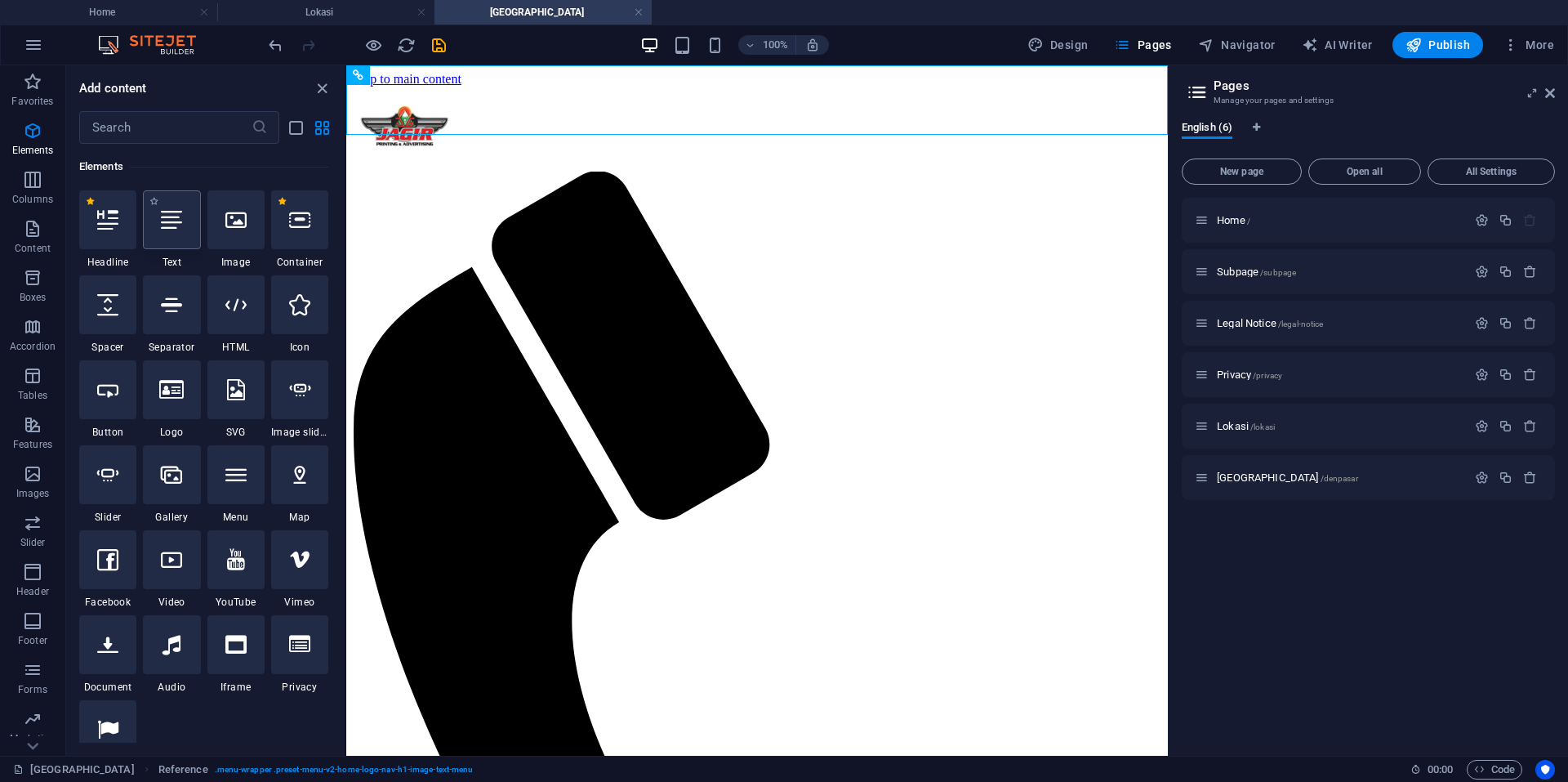
click at [162, 225] on icon at bounding box center [171, 219] width 21 height 21
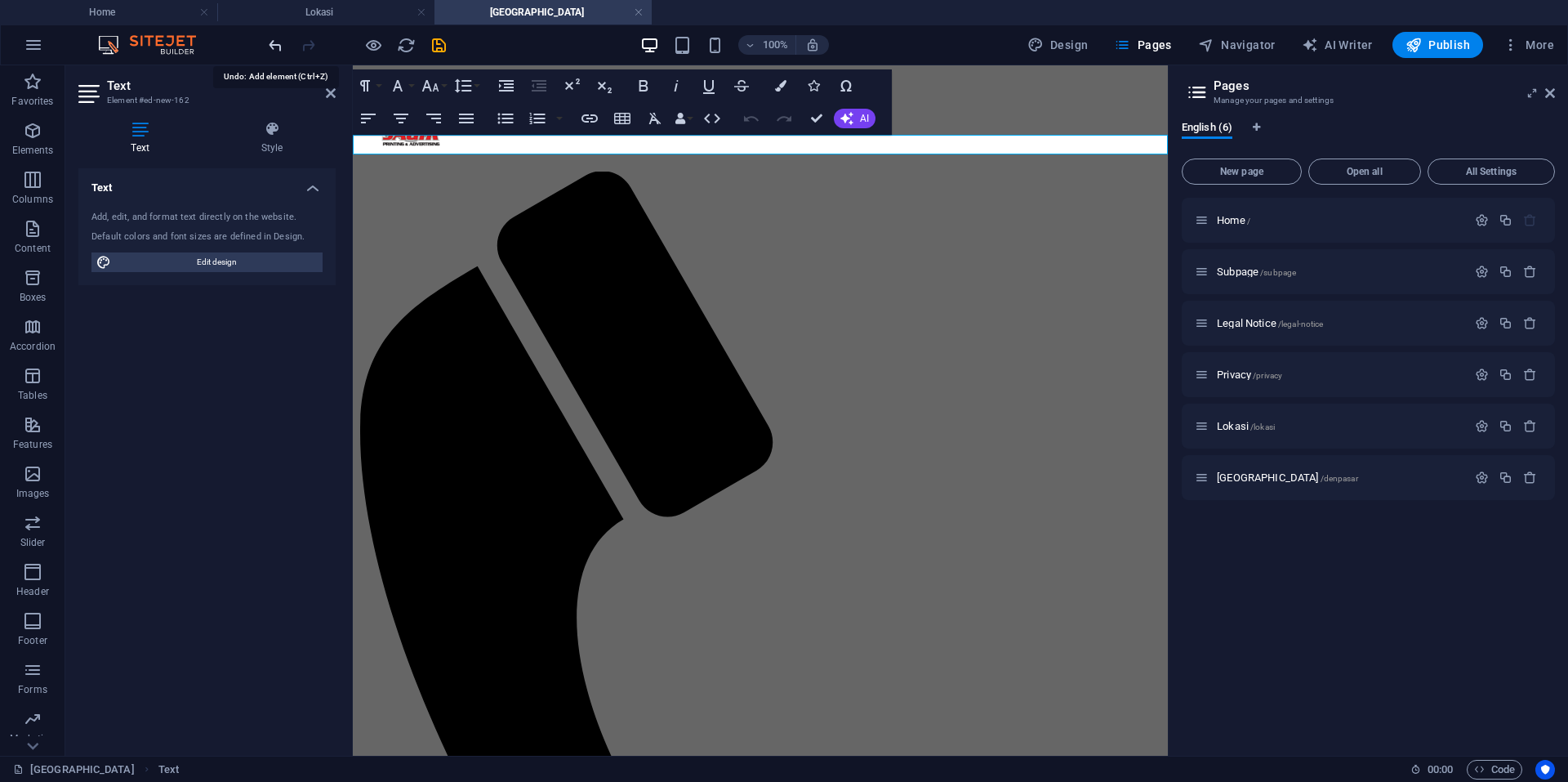
click at [277, 47] on icon "undo" at bounding box center [275, 45] width 19 height 19
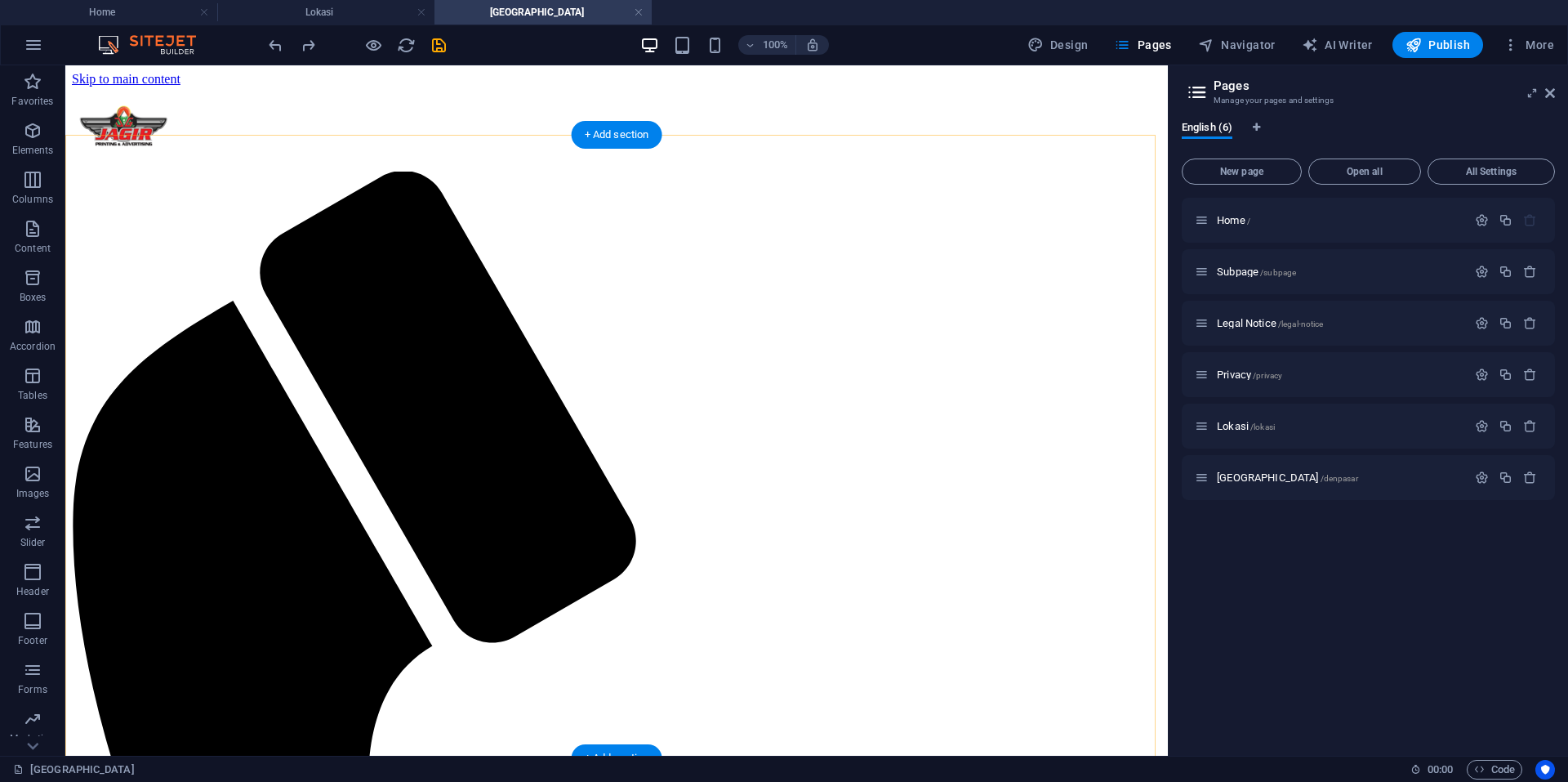
click at [605, 134] on div "+ Add section" at bounding box center [617, 134] width 91 height 27
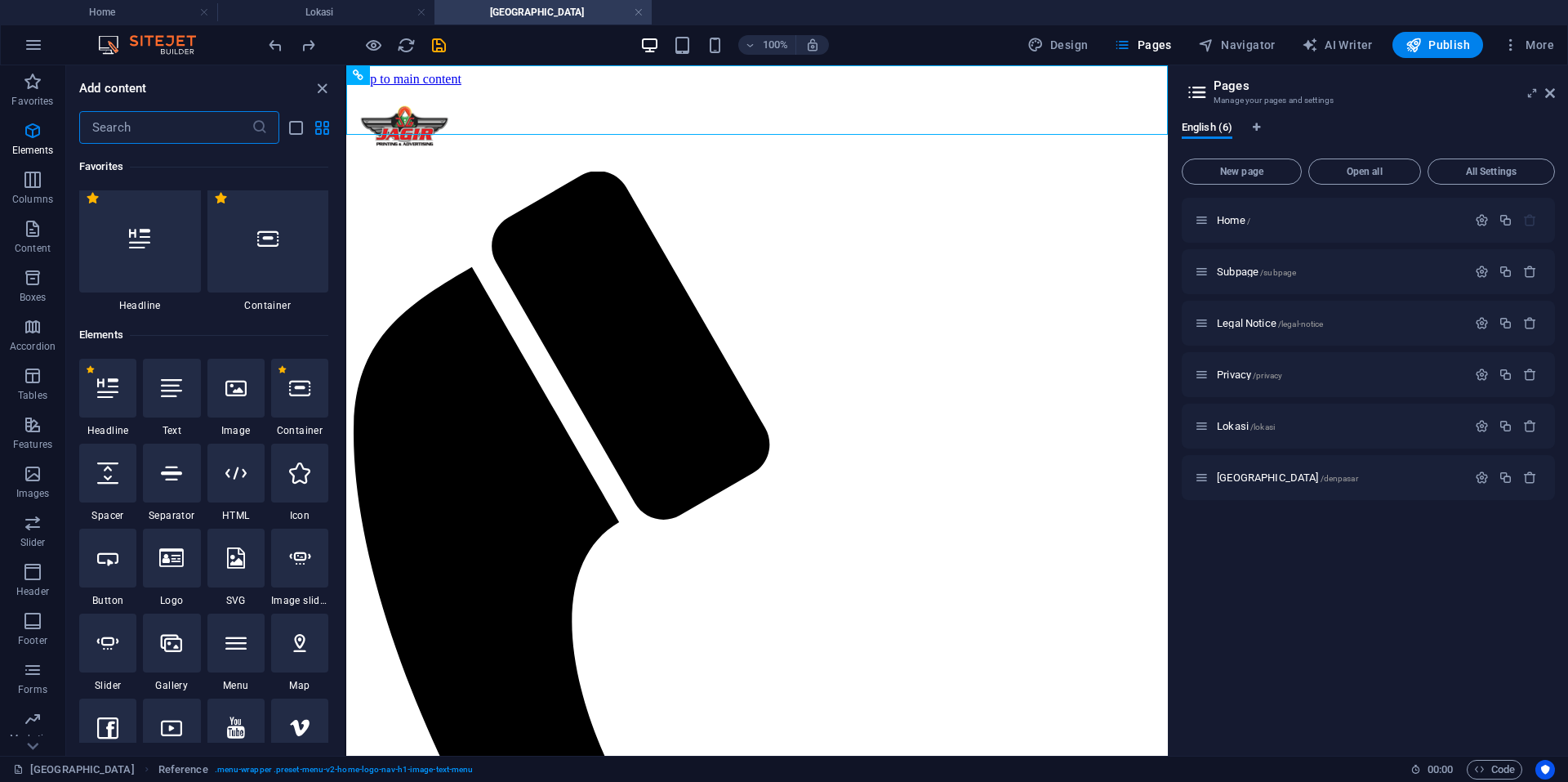
scroll to position [0, 0]
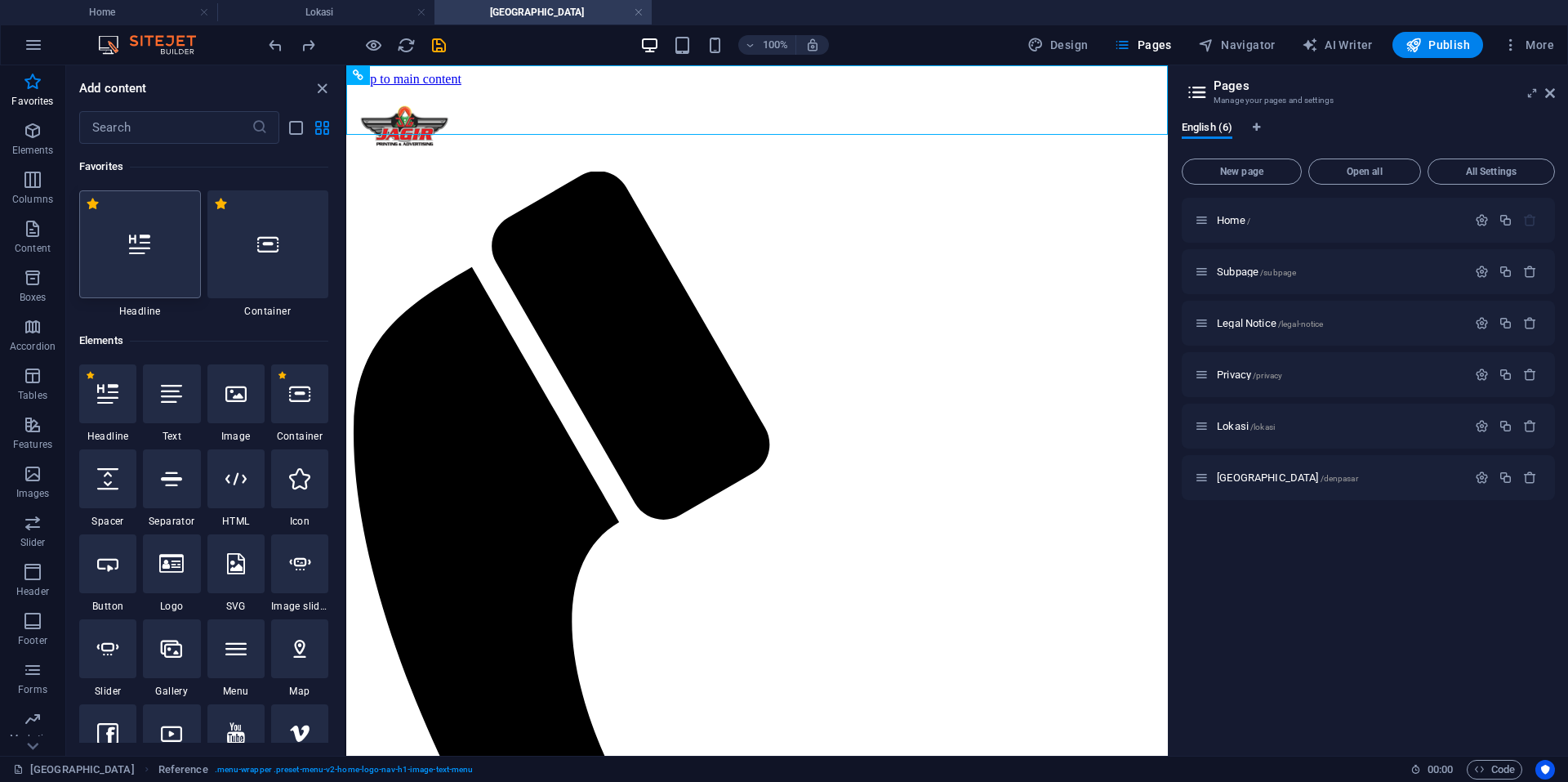
click at [148, 247] on icon at bounding box center [139, 244] width 21 height 21
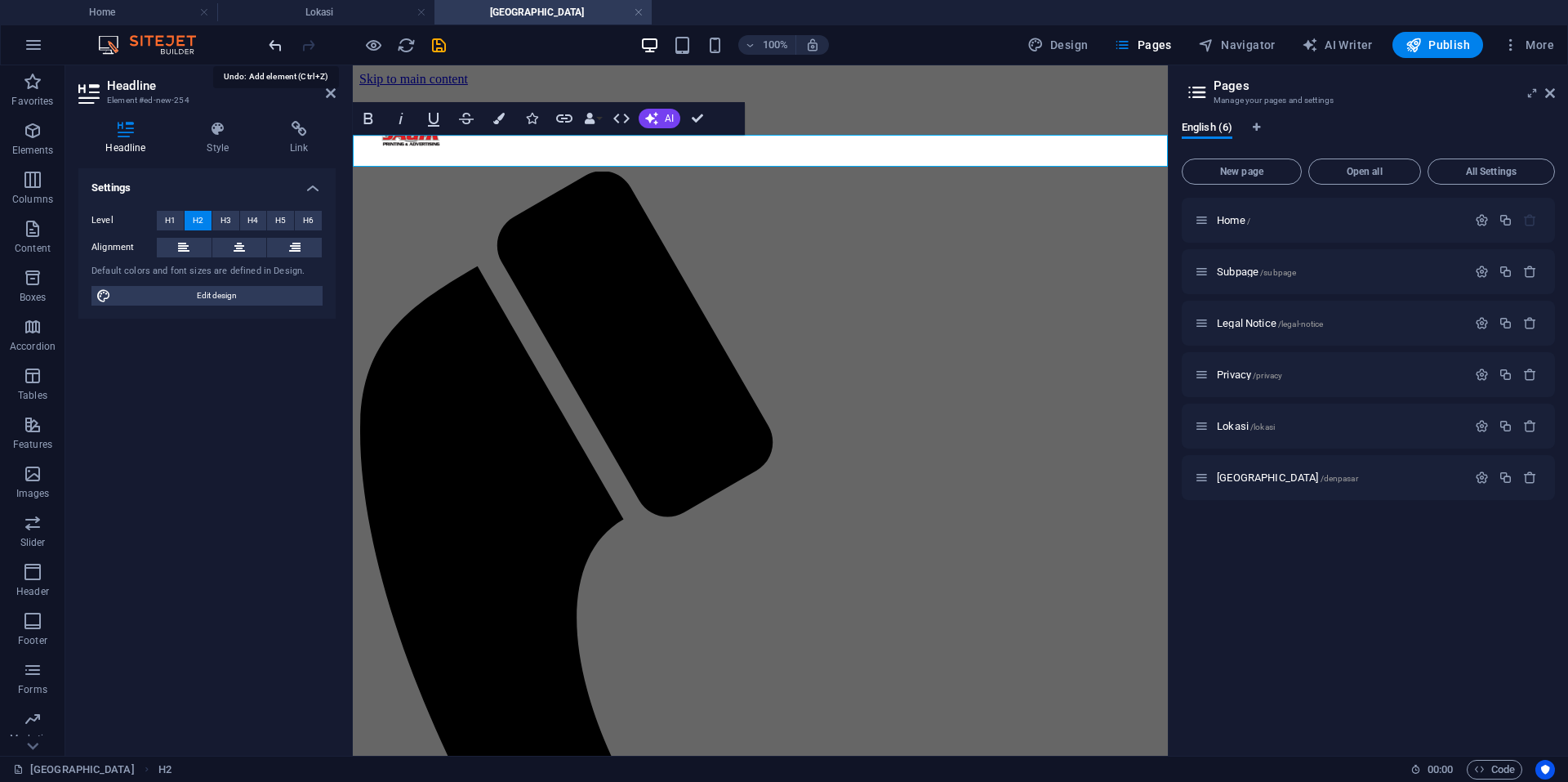
click at [279, 49] on icon "undo" at bounding box center [275, 45] width 19 height 19
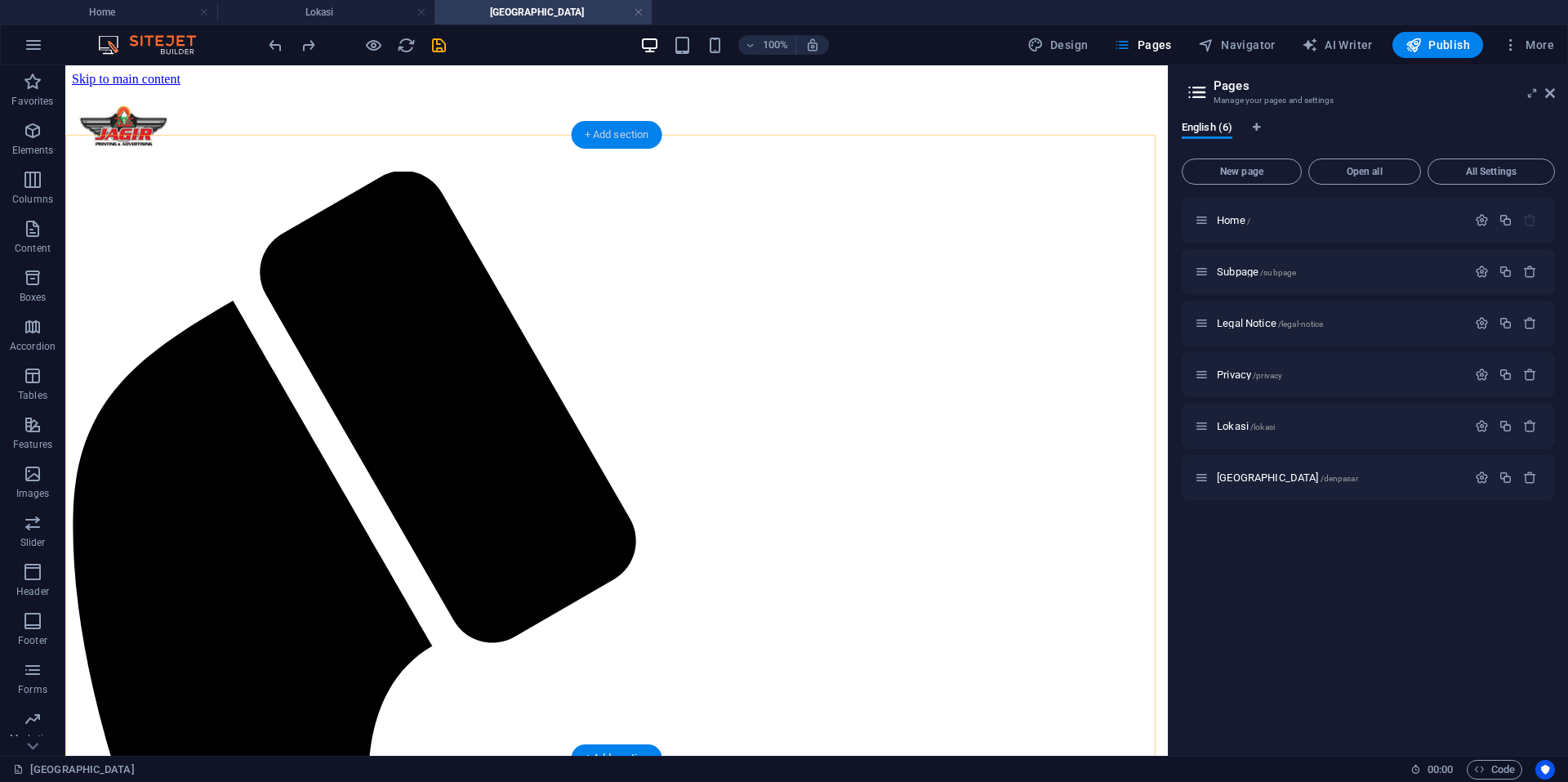
drag, startPoint x: 652, startPoint y: 140, endPoint x: 3, endPoint y: 198, distance: 651.6
click at [652, 140] on div "+ Add section" at bounding box center [617, 134] width 91 height 27
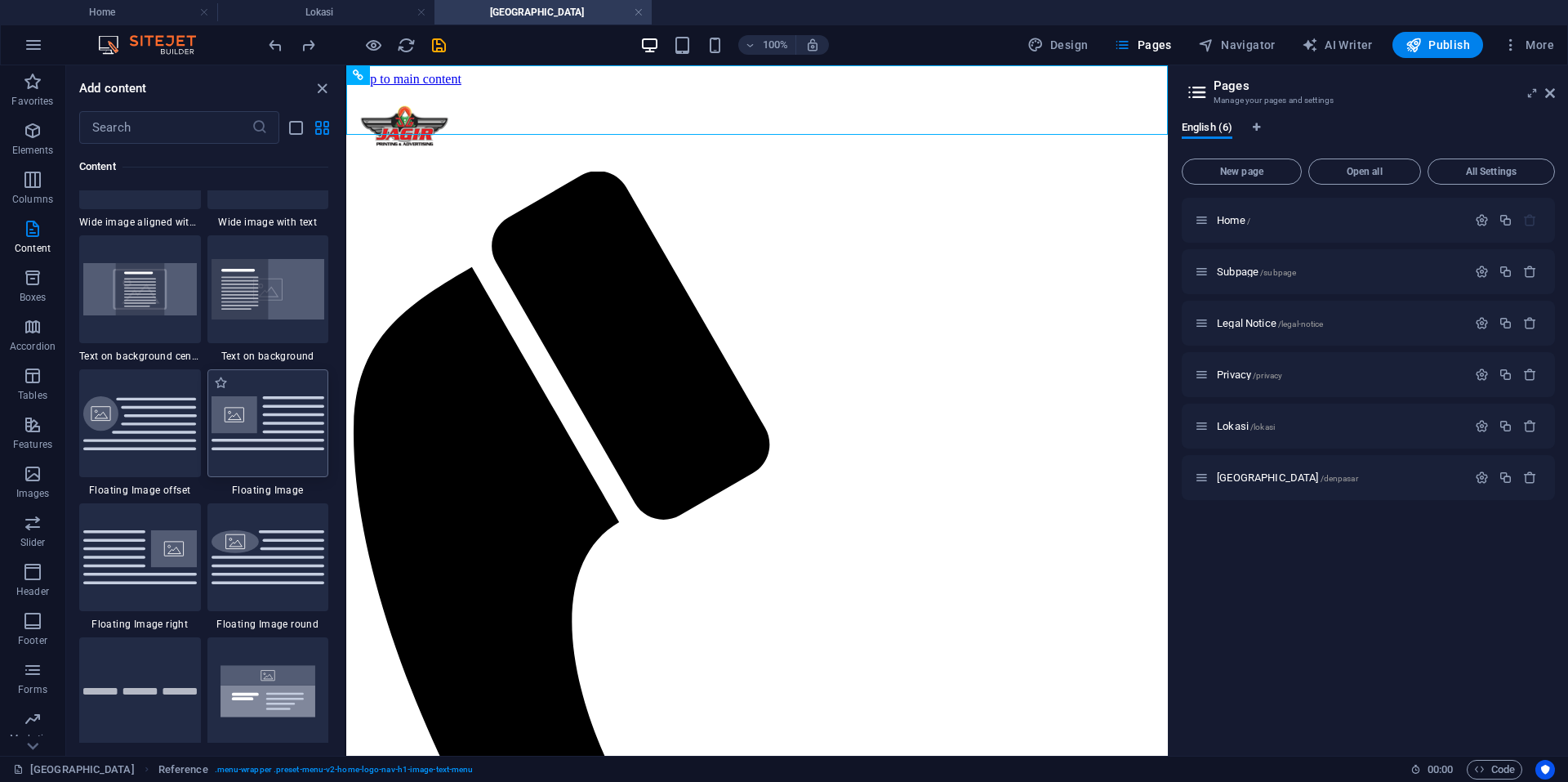
scroll to position [3676, 0]
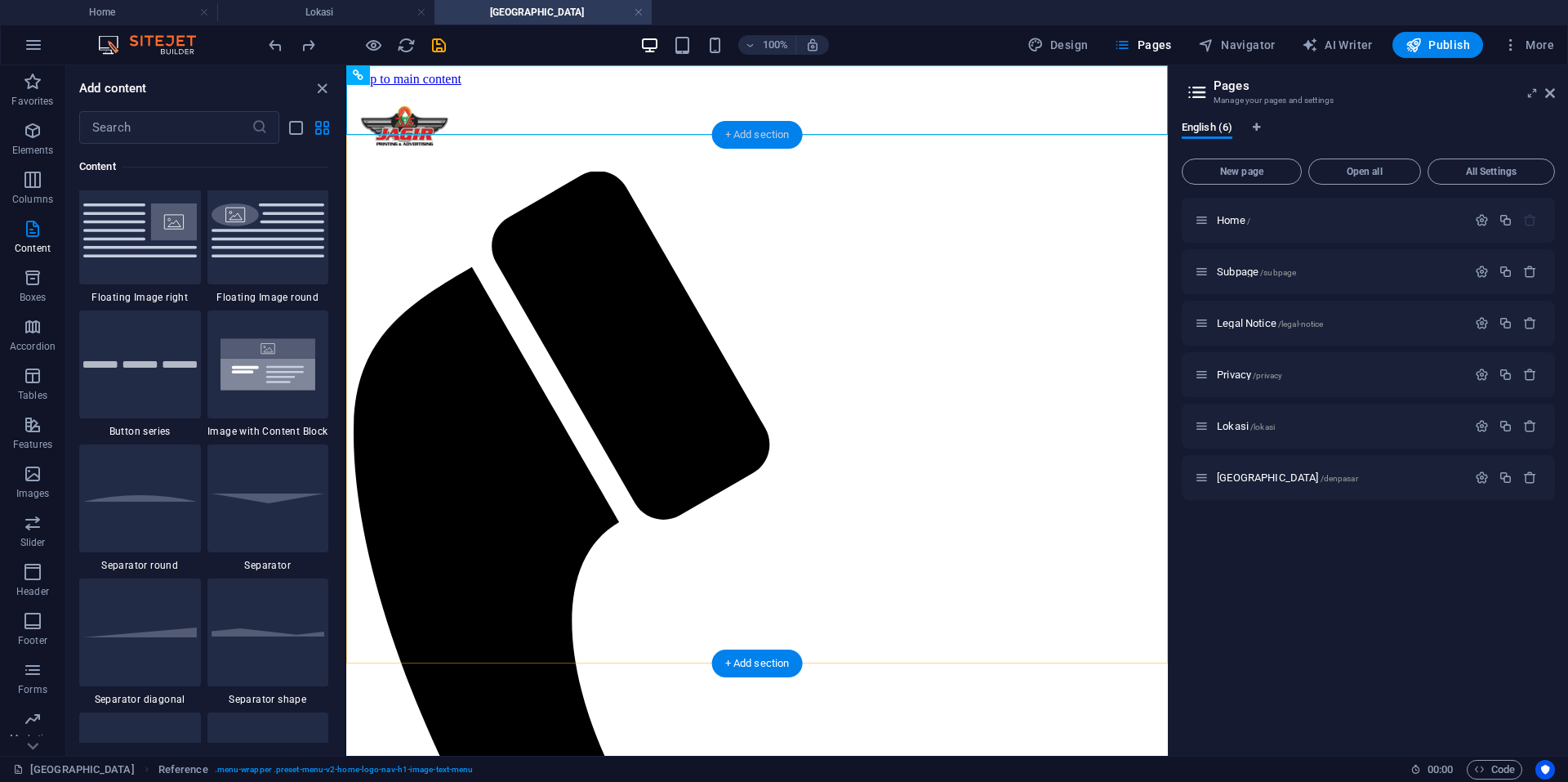
click at [739, 139] on div "+ Add section" at bounding box center [757, 134] width 91 height 27
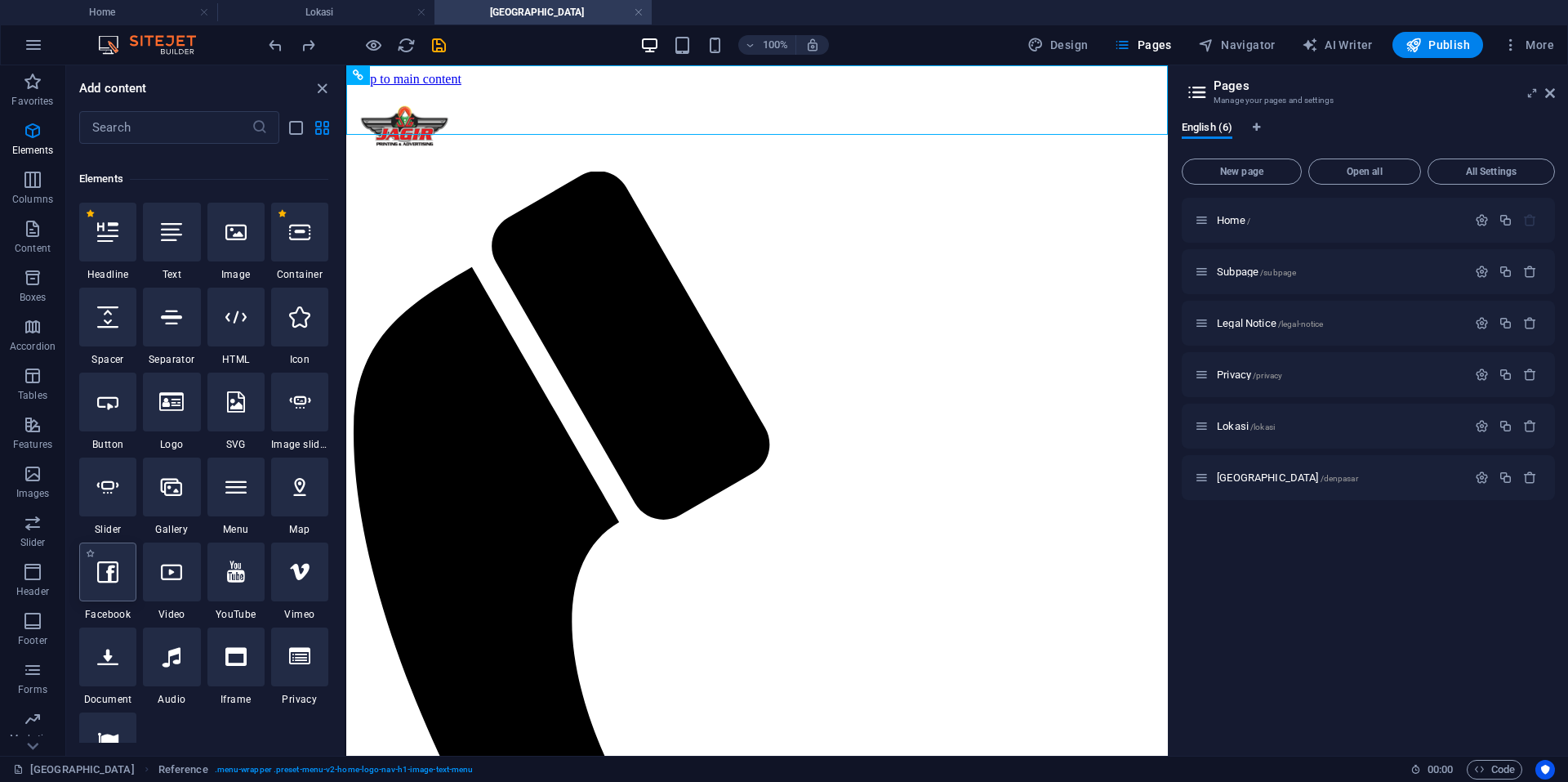
scroll to position [489, 0]
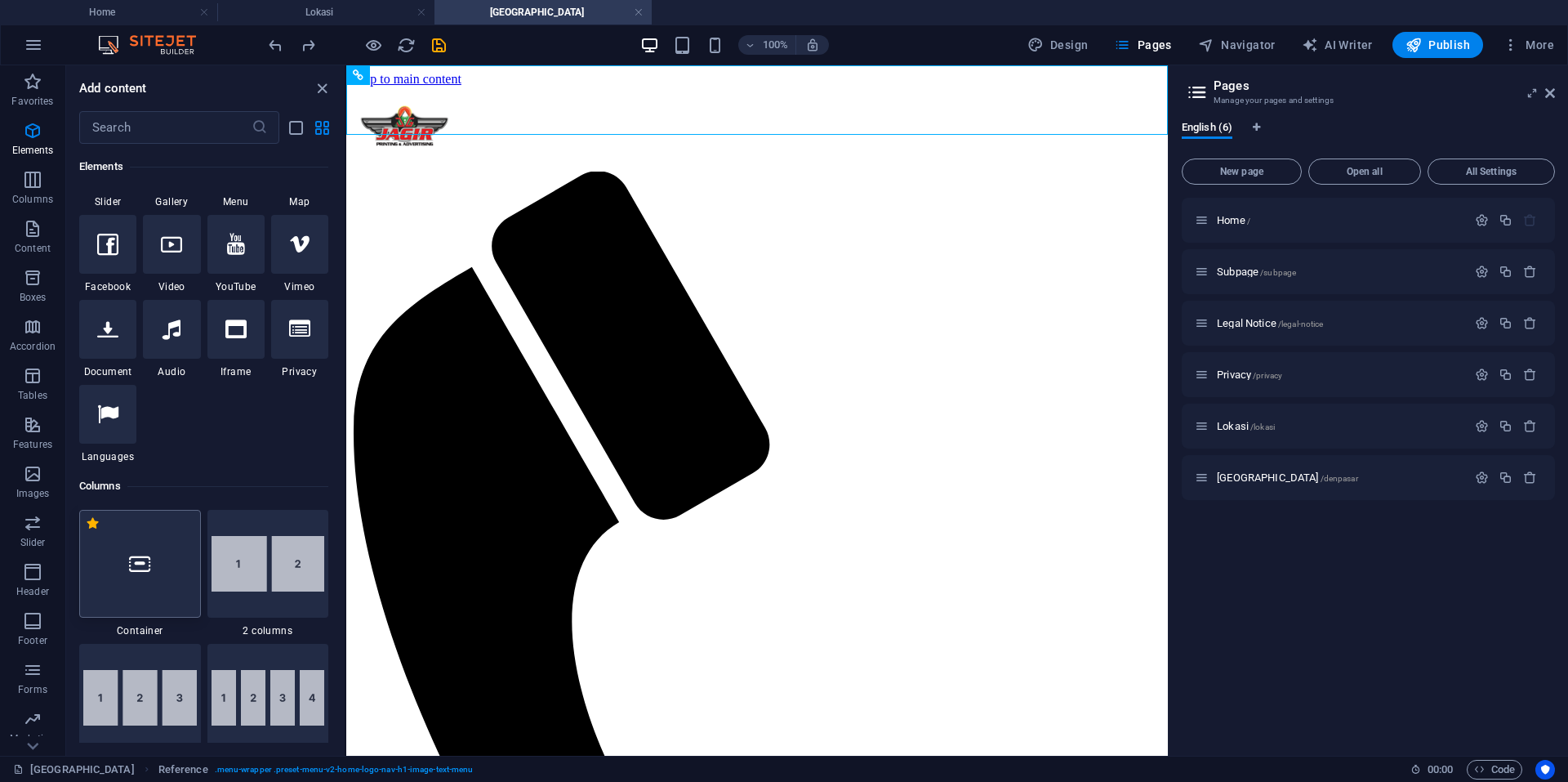
click at [153, 563] on div at bounding box center [140, 564] width 121 height 108
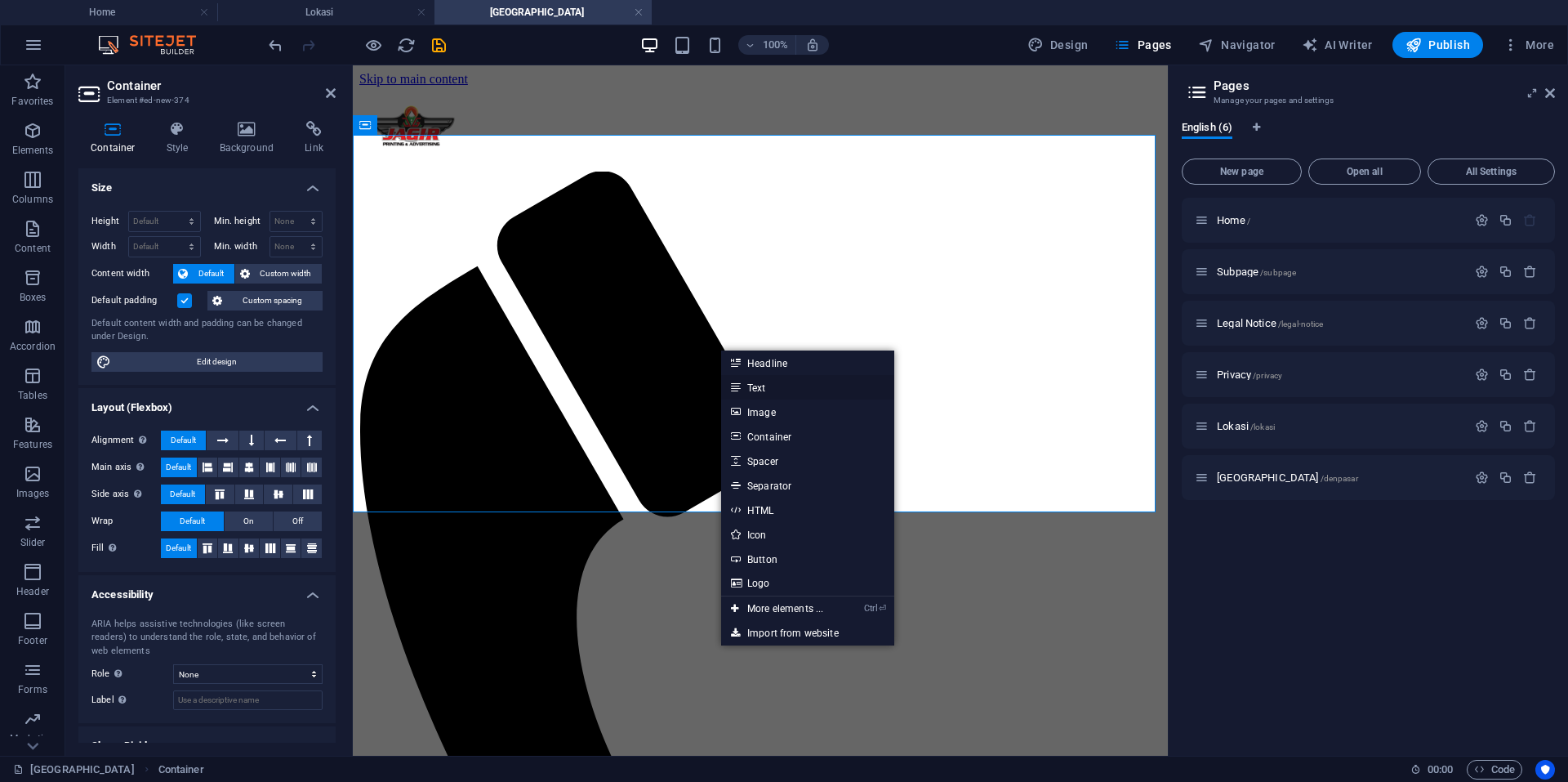
click at [756, 387] on link "Text" at bounding box center [808, 387] width 173 height 25
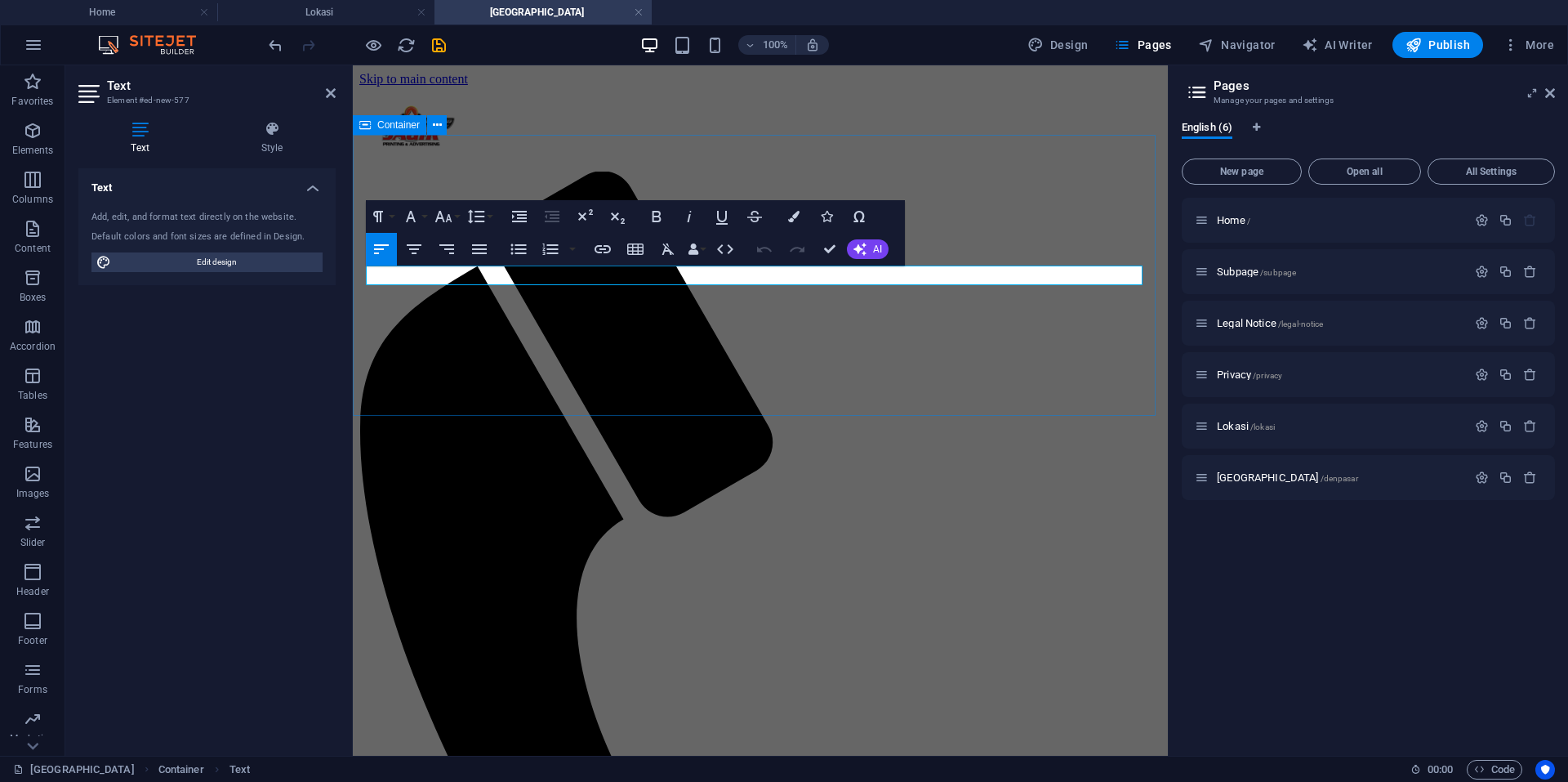
drag, startPoint x: 755, startPoint y: 297, endPoint x: 1043, endPoint y: 300, distance: 288.0
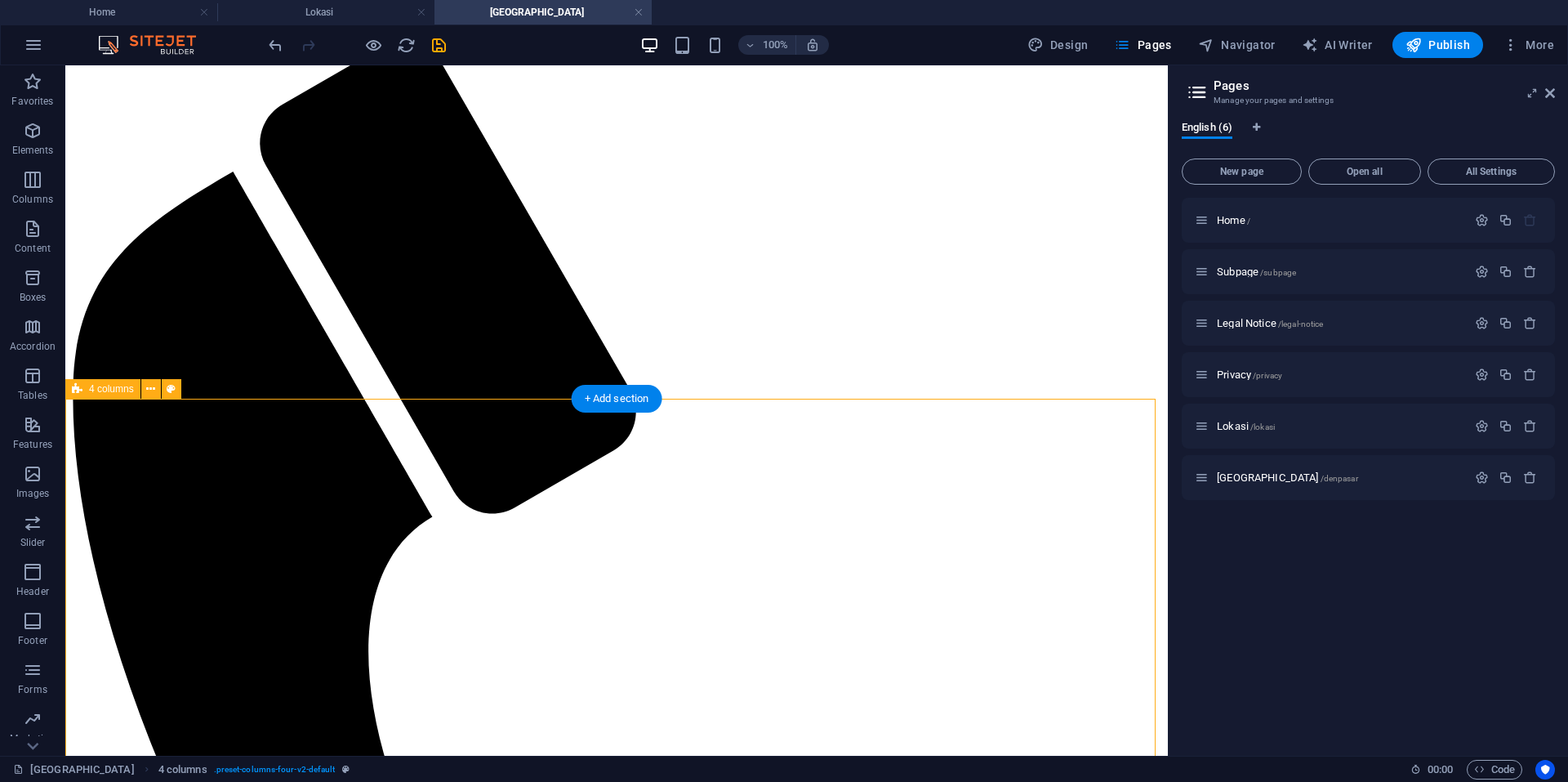
scroll to position [245, 0]
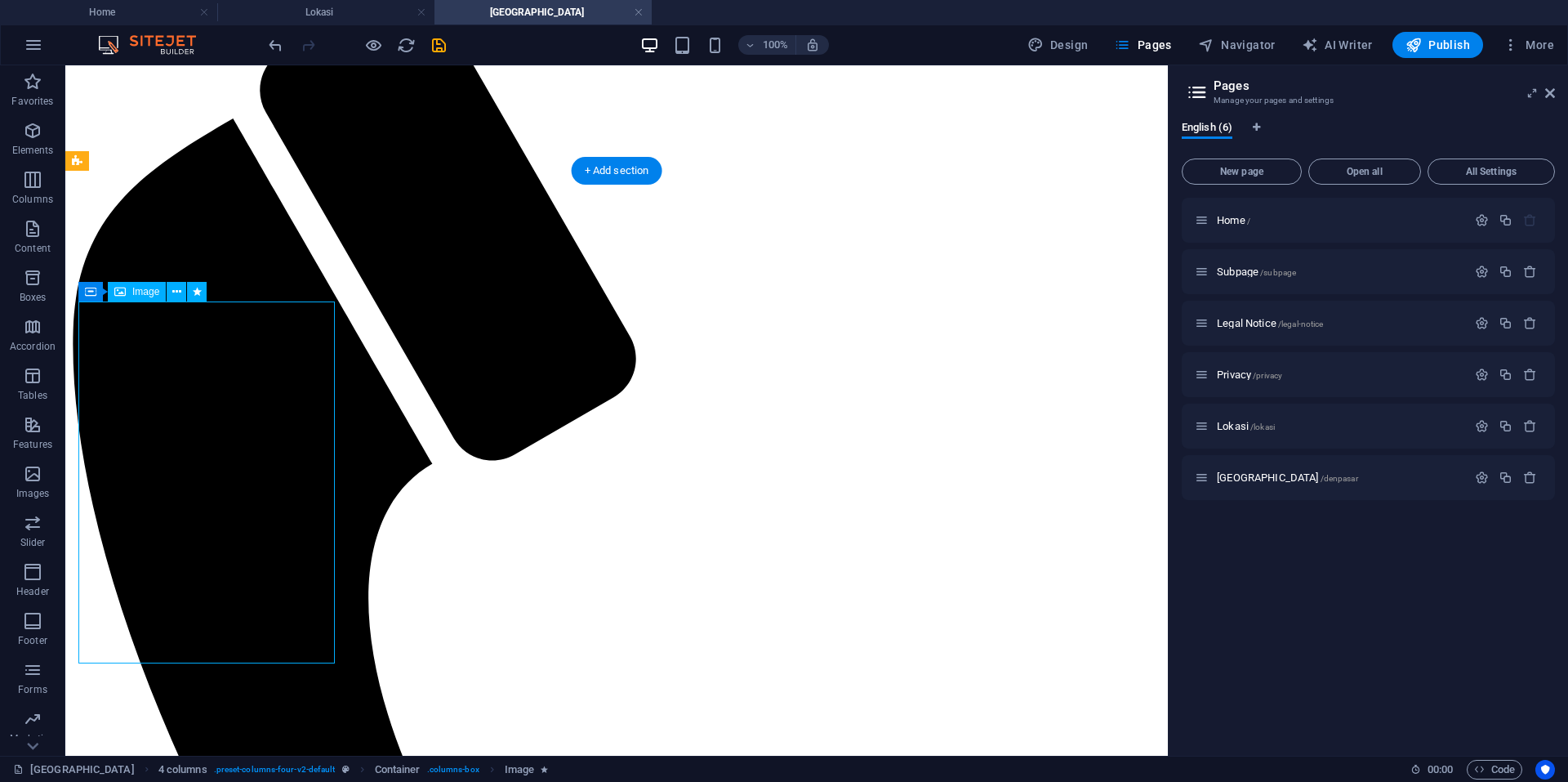
select select "shrink"
select select "s"
select select "scroll"
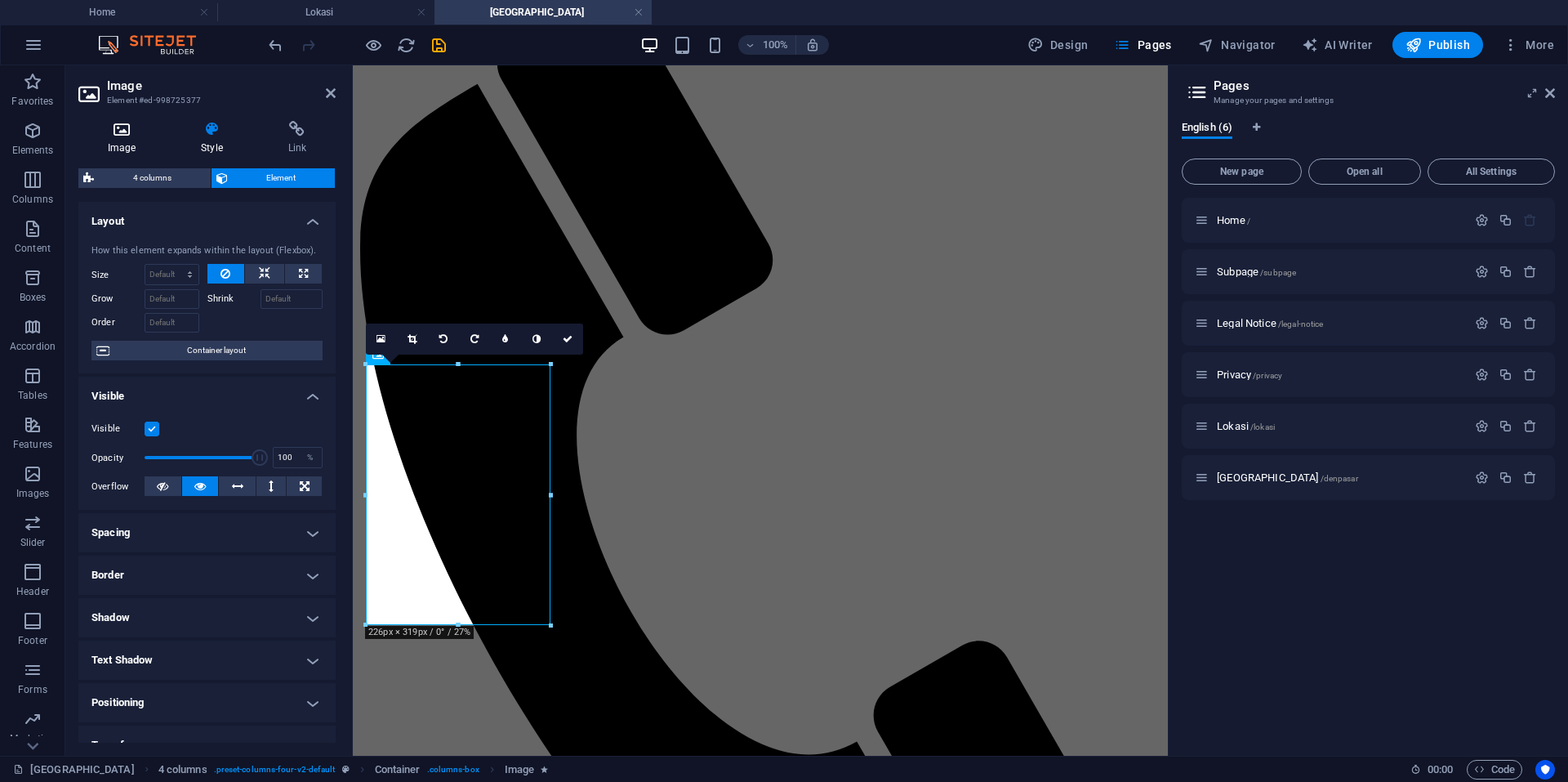
click at [133, 137] on h4 "Image" at bounding box center [125, 138] width 93 height 34
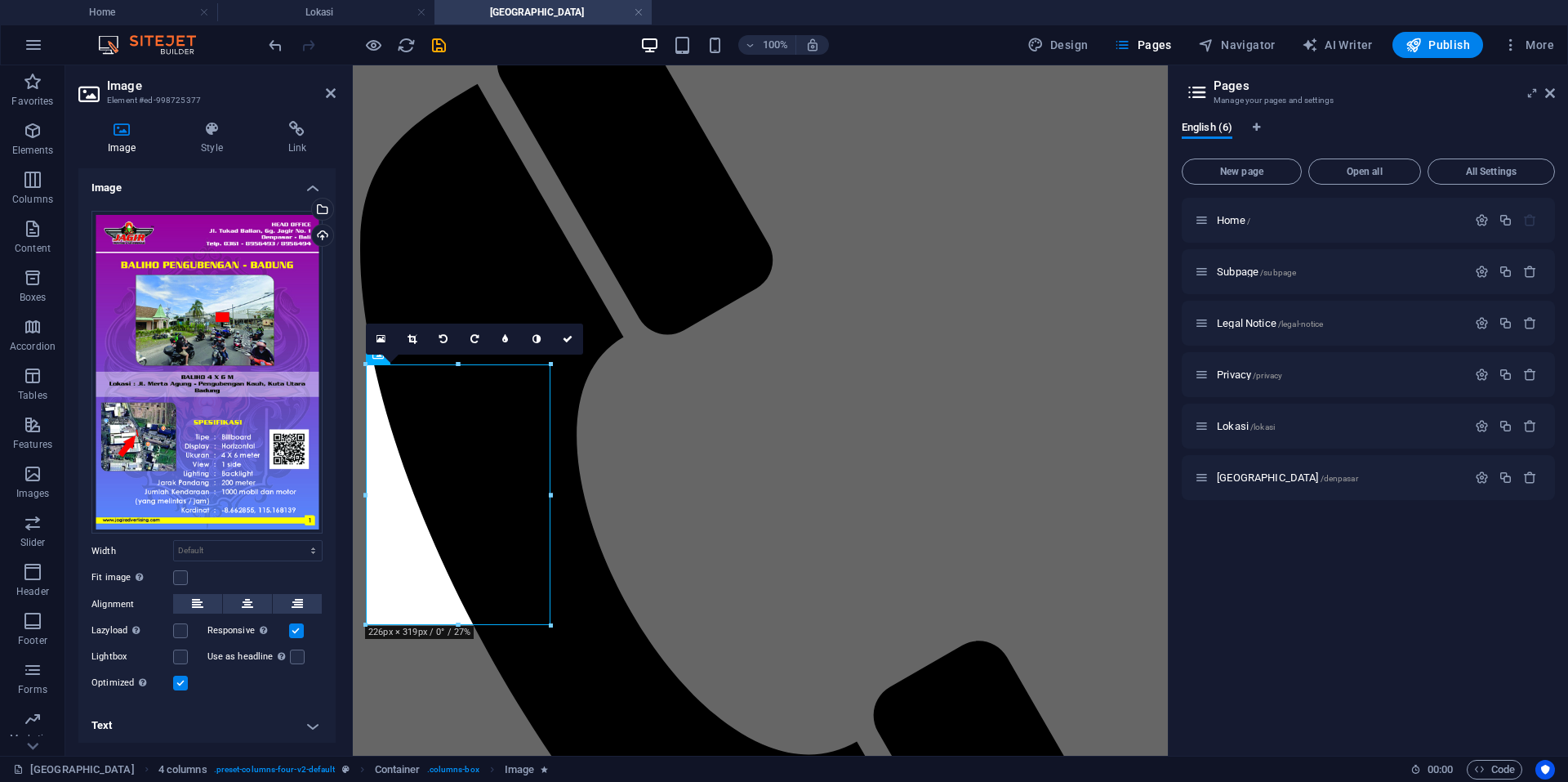
click at [228, 728] on h4 "Text" at bounding box center [207, 726] width 257 height 39
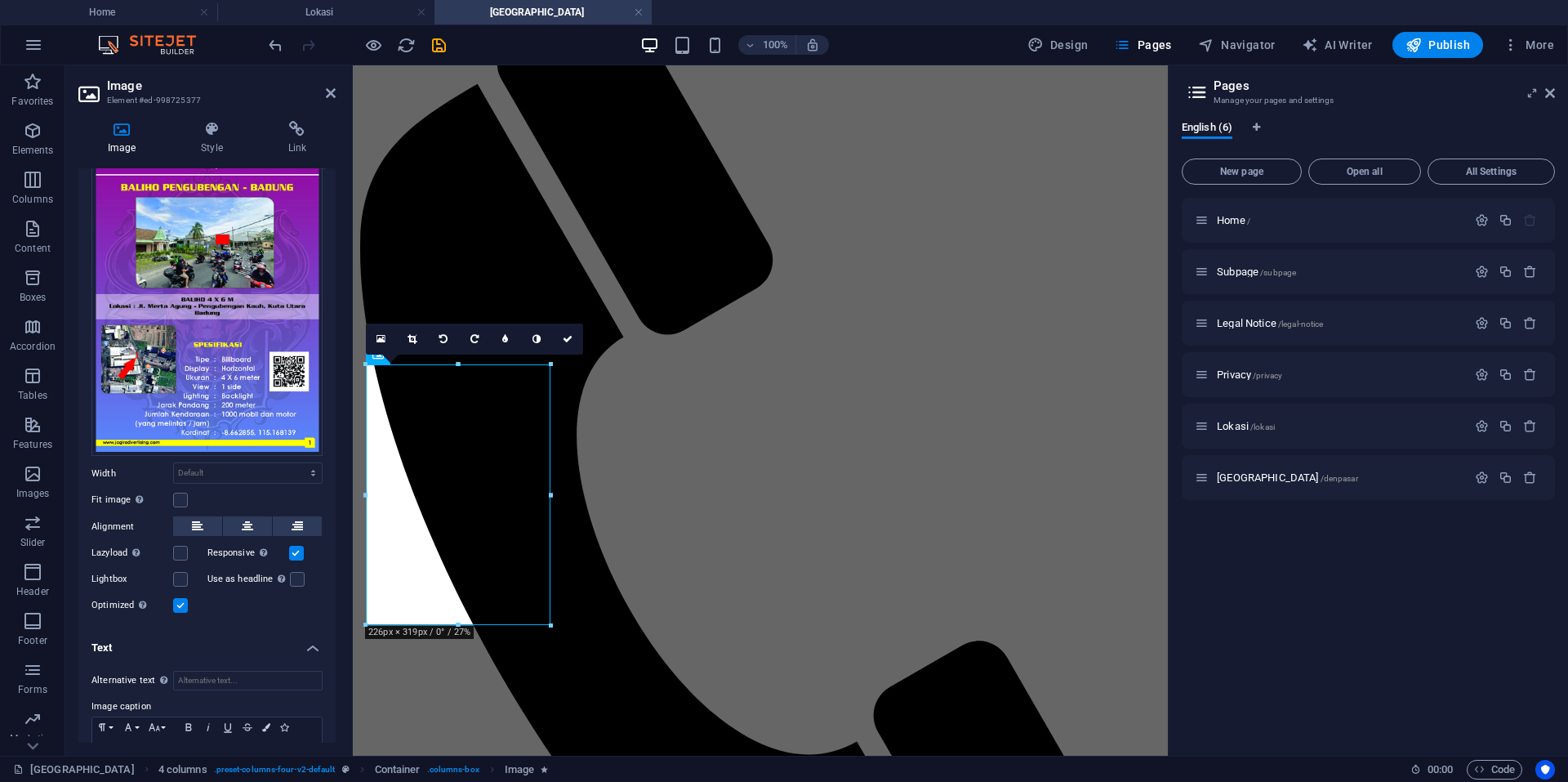
scroll to position [152, 0]
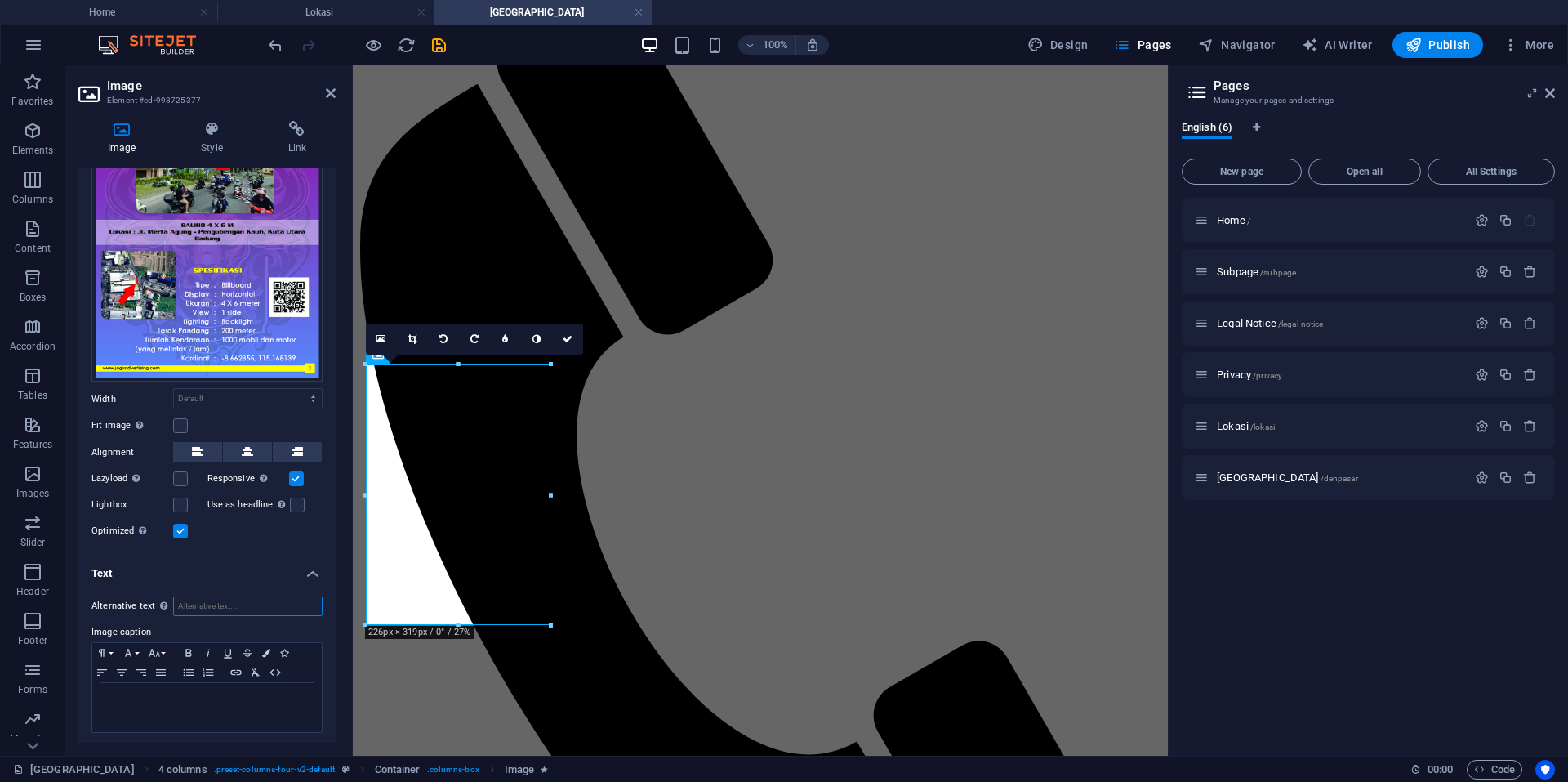
click at [227, 604] on input "Alternative text The alternative text is used by devices that cannot display im…" at bounding box center [247, 606] width 150 height 20
type input "awdadAD AAWD"
click at [192, 622] on label "Image caption" at bounding box center [207, 631] width 231 height 20
click at [198, 683] on div at bounding box center [207, 707] width 229 height 49
click at [253, 602] on input "awdadAD AAWD" at bounding box center [247, 606] width 150 height 20
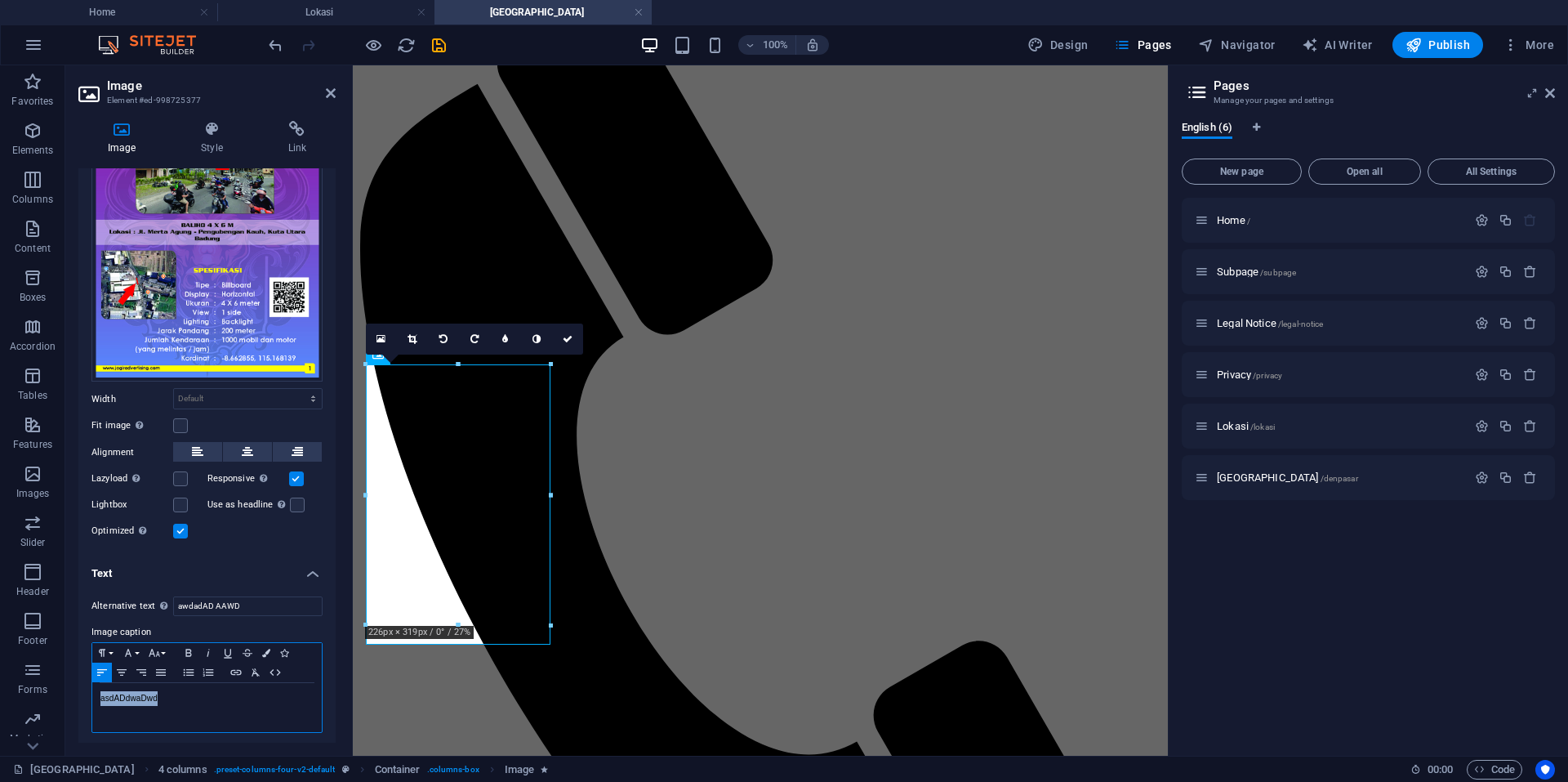
drag, startPoint x: 238, startPoint y: 690, endPoint x: 95, endPoint y: 695, distance: 143.1
click at [95, 695] on div "asdADdwaDwd" at bounding box center [207, 707] width 229 height 49
click at [258, 649] on button "Colors" at bounding box center [266, 652] width 18 height 20
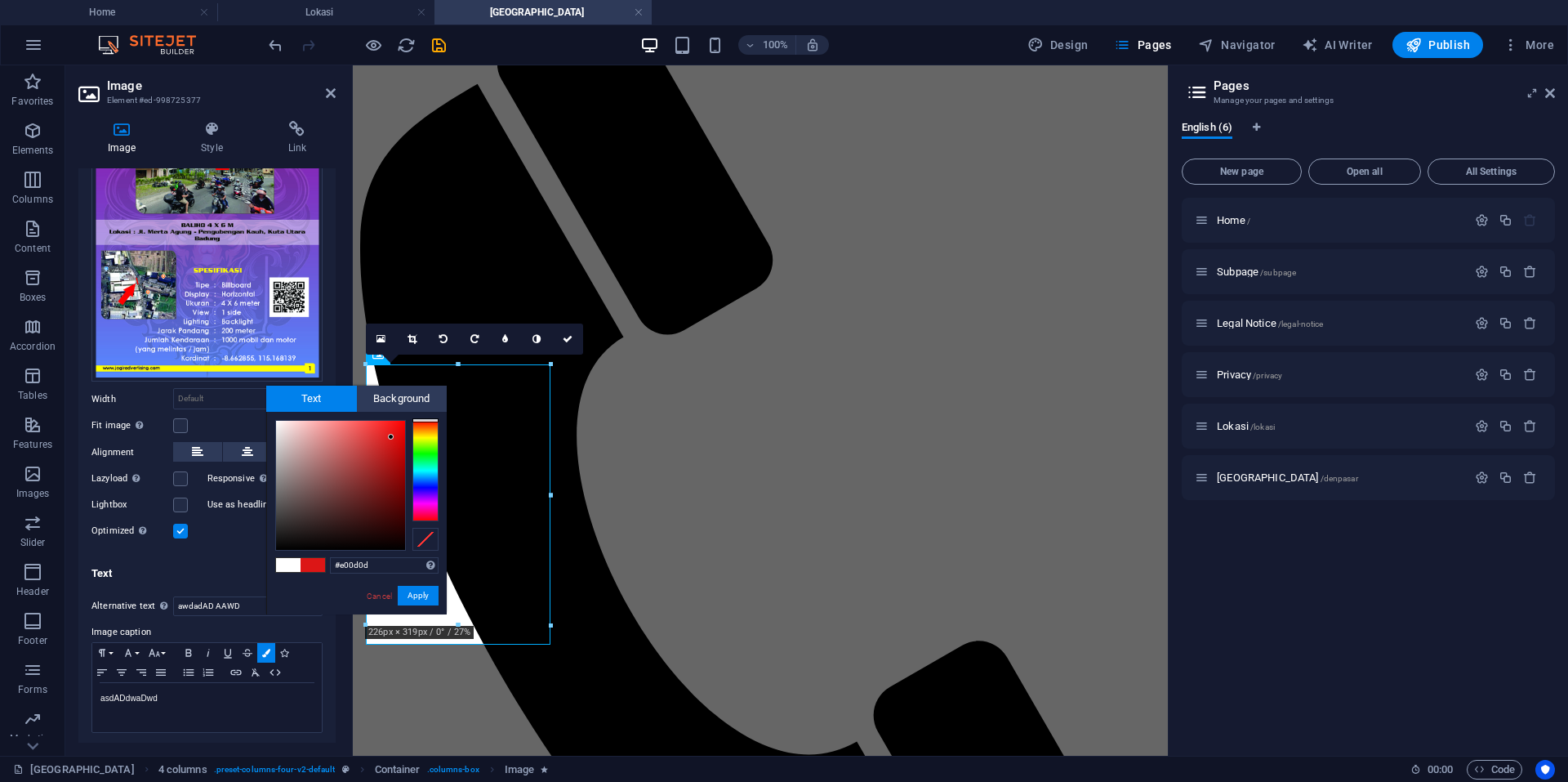
type input "#e10a0a"
drag, startPoint x: 328, startPoint y: 453, endPoint x: 399, endPoint y: 435, distance: 73.2
click at [399, 435] on div at bounding box center [340, 485] width 129 height 129
click at [410, 591] on button "Apply" at bounding box center [418, 595] width 41 height 20
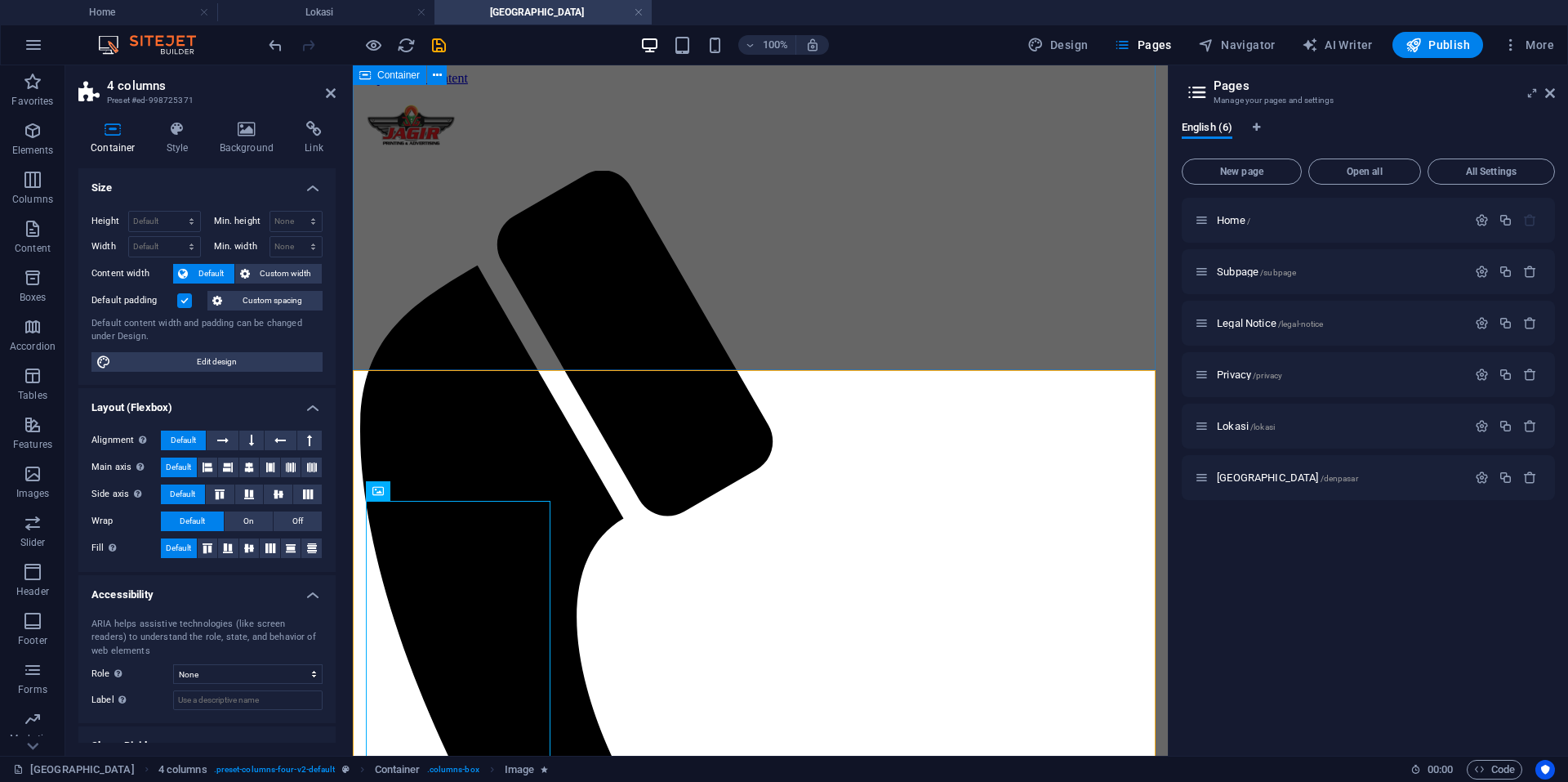
scroll to position [0, 0]
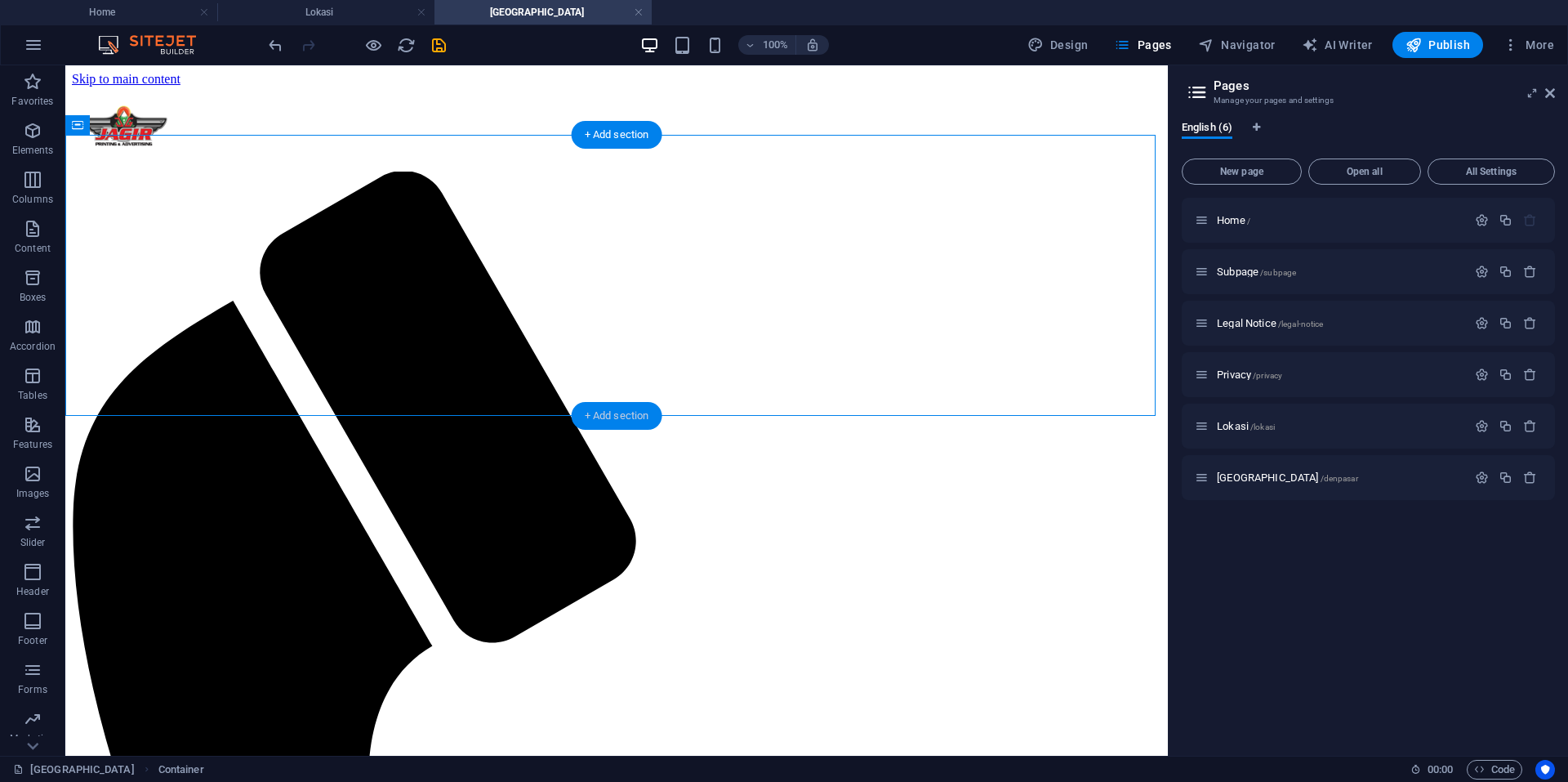
click at [630, 419] on div "+ Add section" at bounding box center [617, 416] width 91 height 27
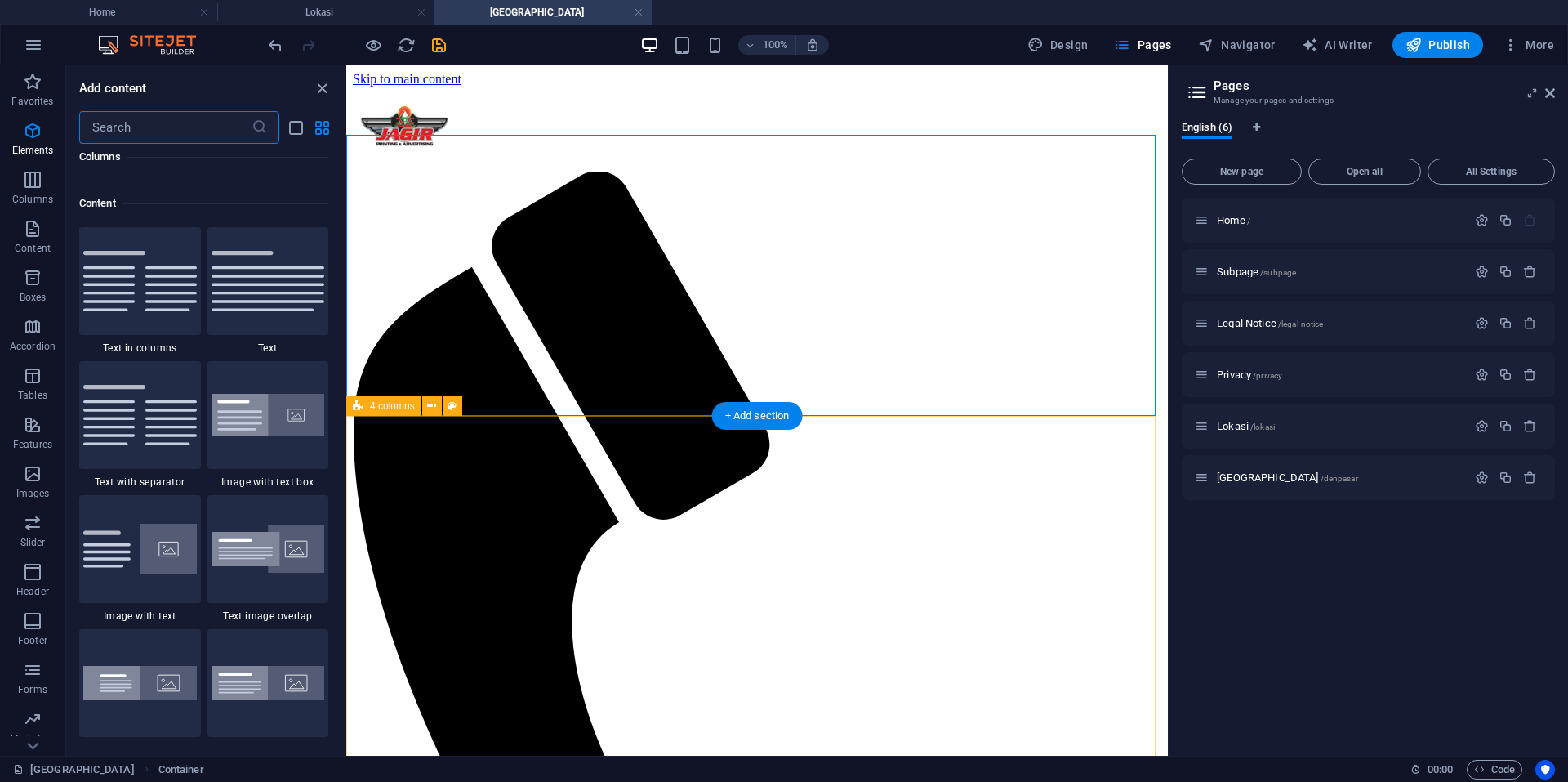
scroll to position [2858, 0]
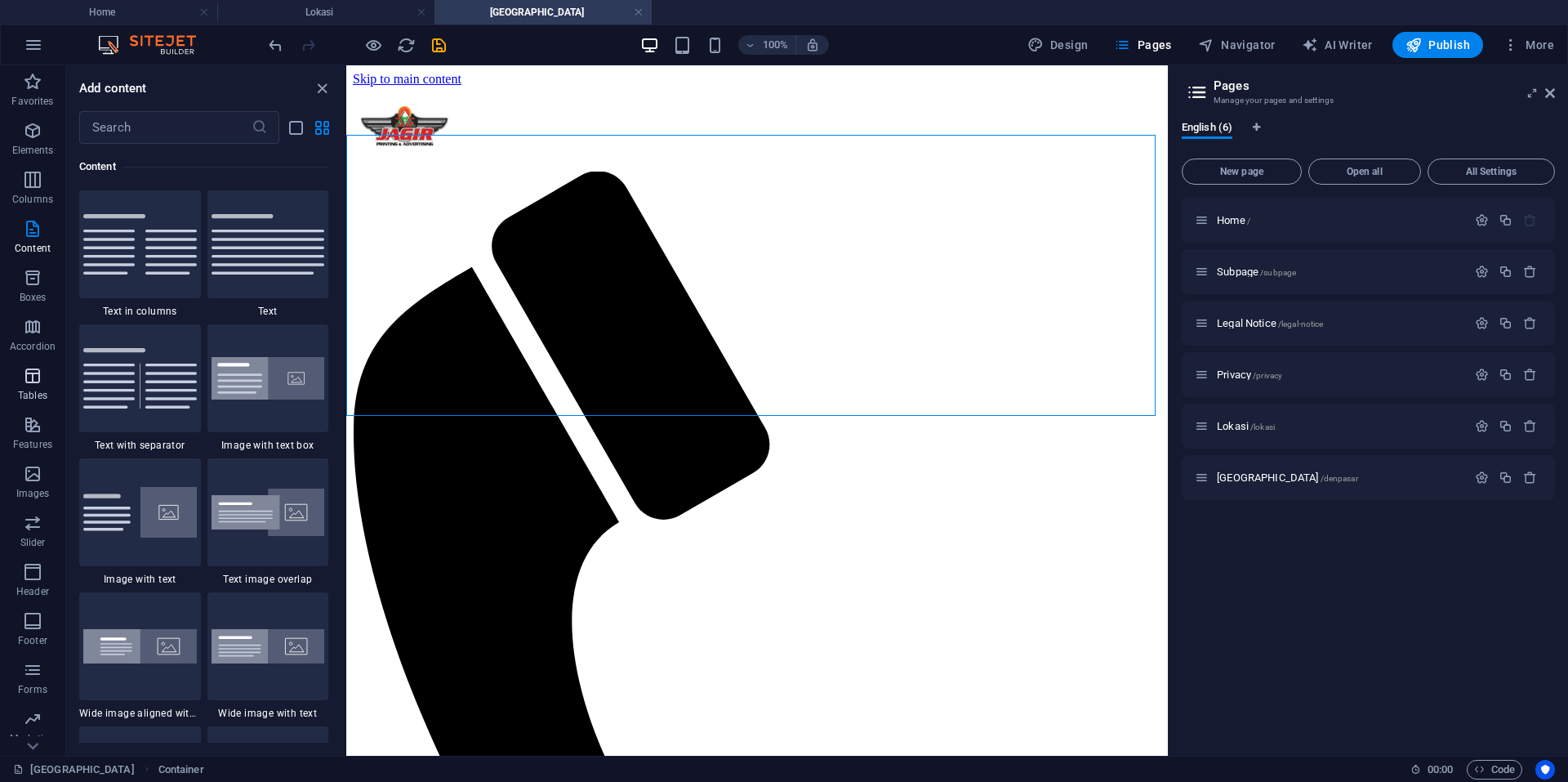
click at [42, 378] on icon "button" at bounding box center [33, 376] width 20 height 20
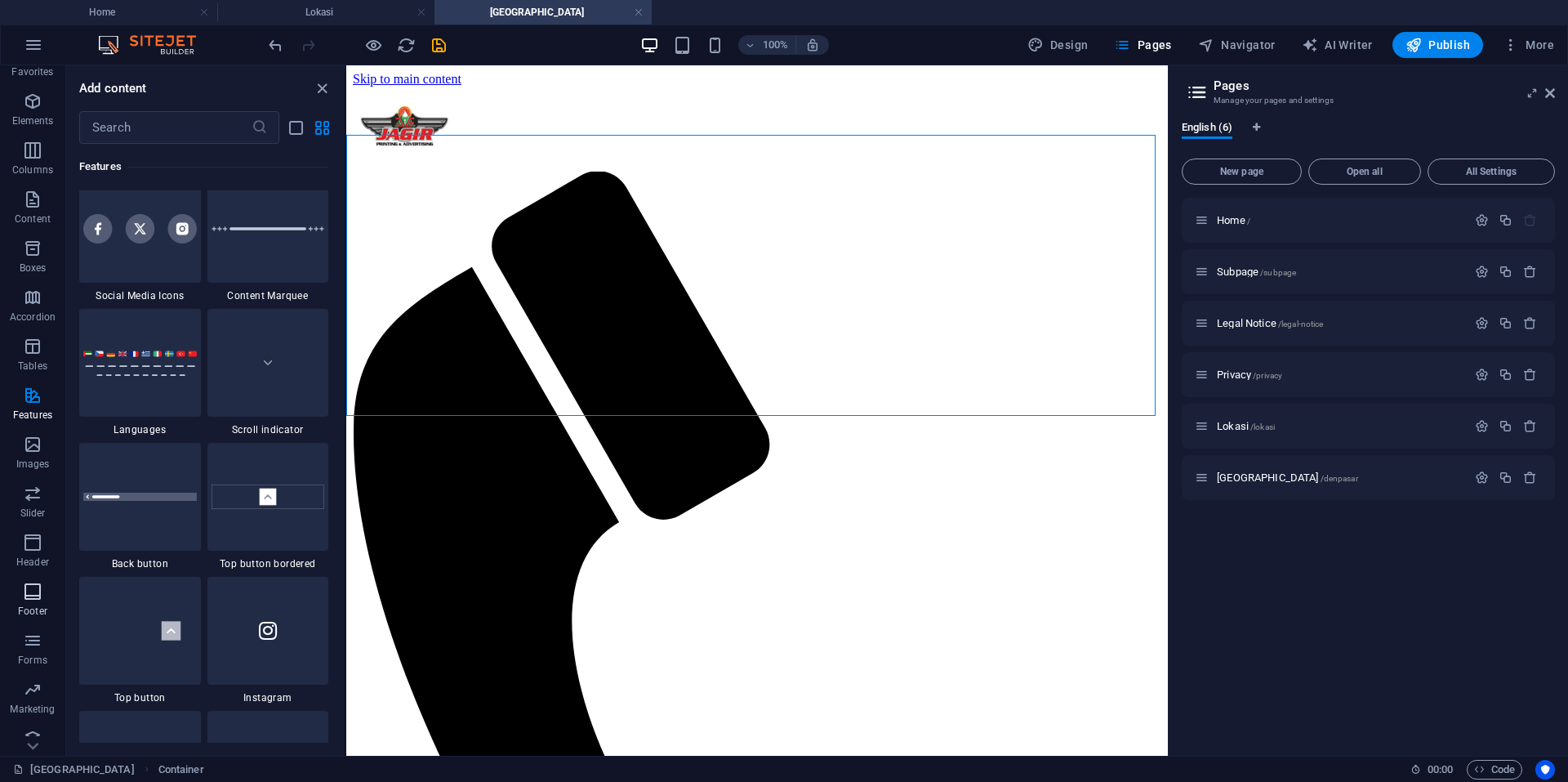
scroll to position [45, 0]
click at [29, 642] on p "Forms" at bounding box center [33, 644] width 29 height 13
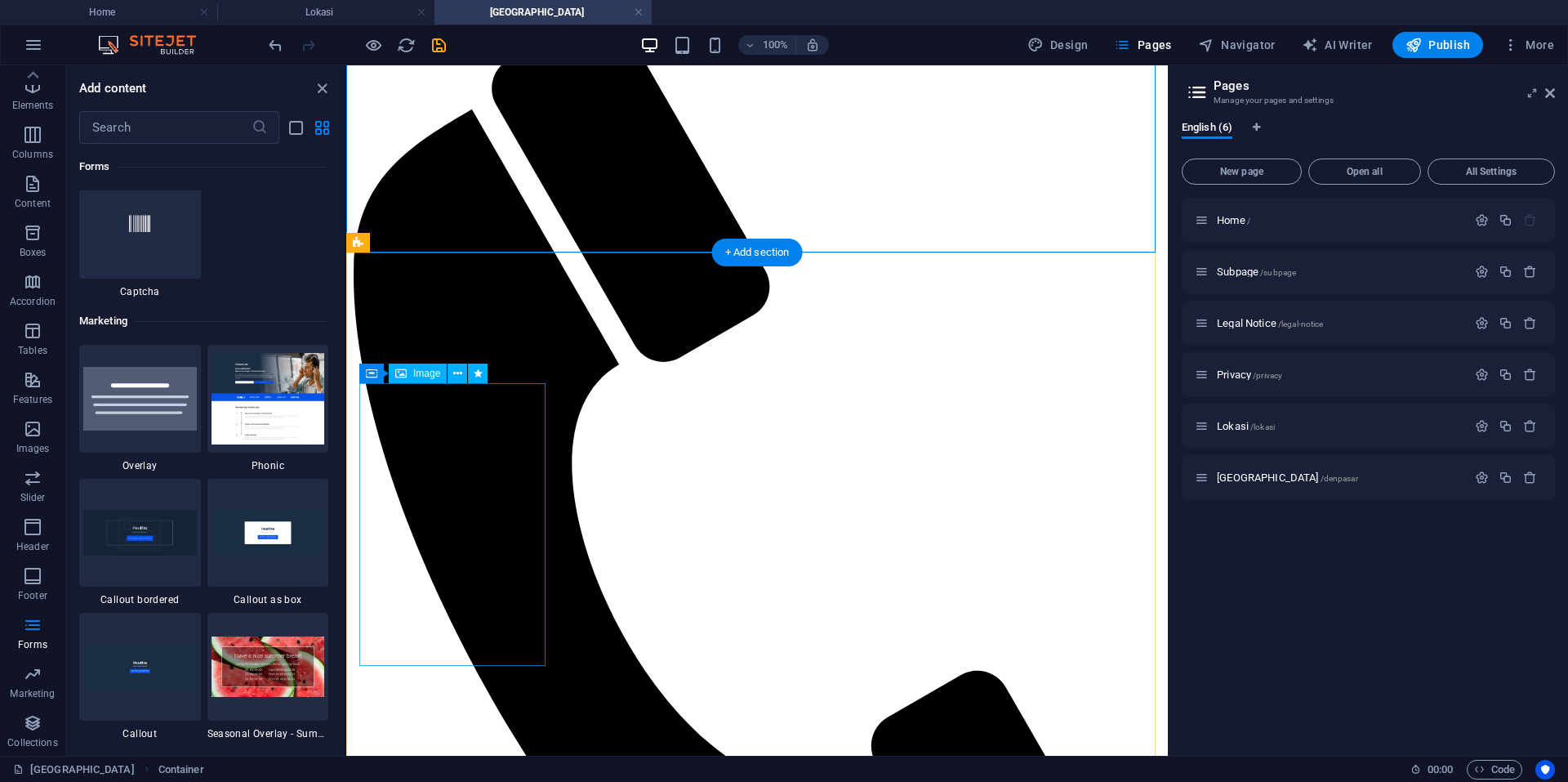
scroll to position [163, 0]
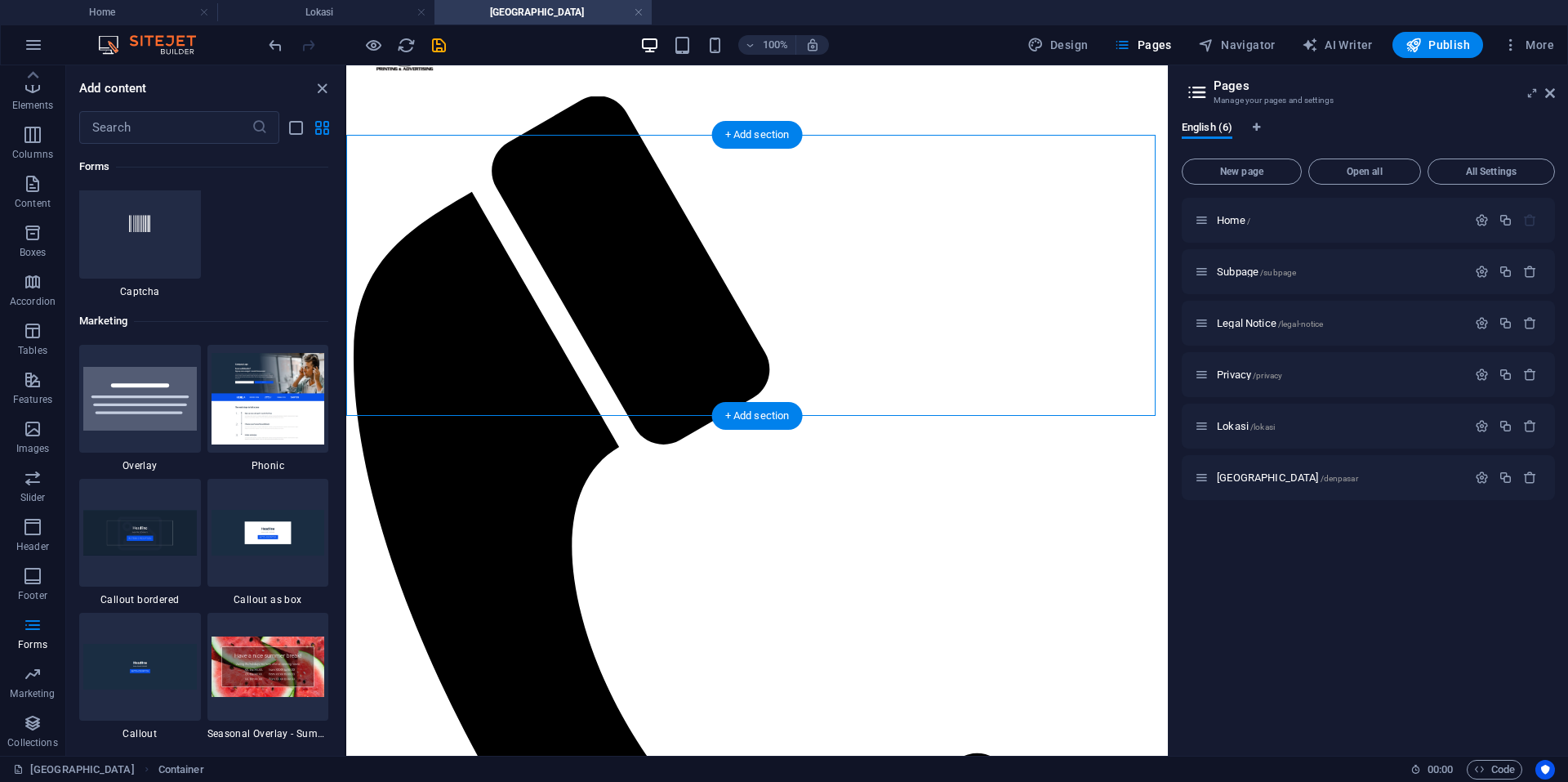
scroll to position [204, 0]
